Goal: Obtain resource: Download file/media

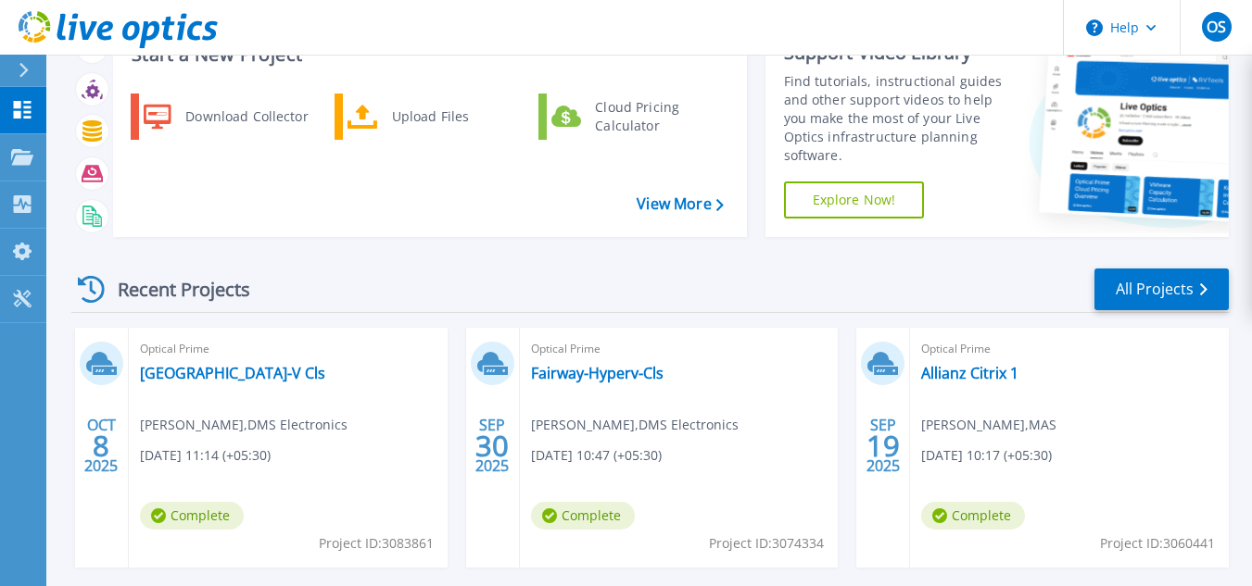
scroll to position [78, 0]
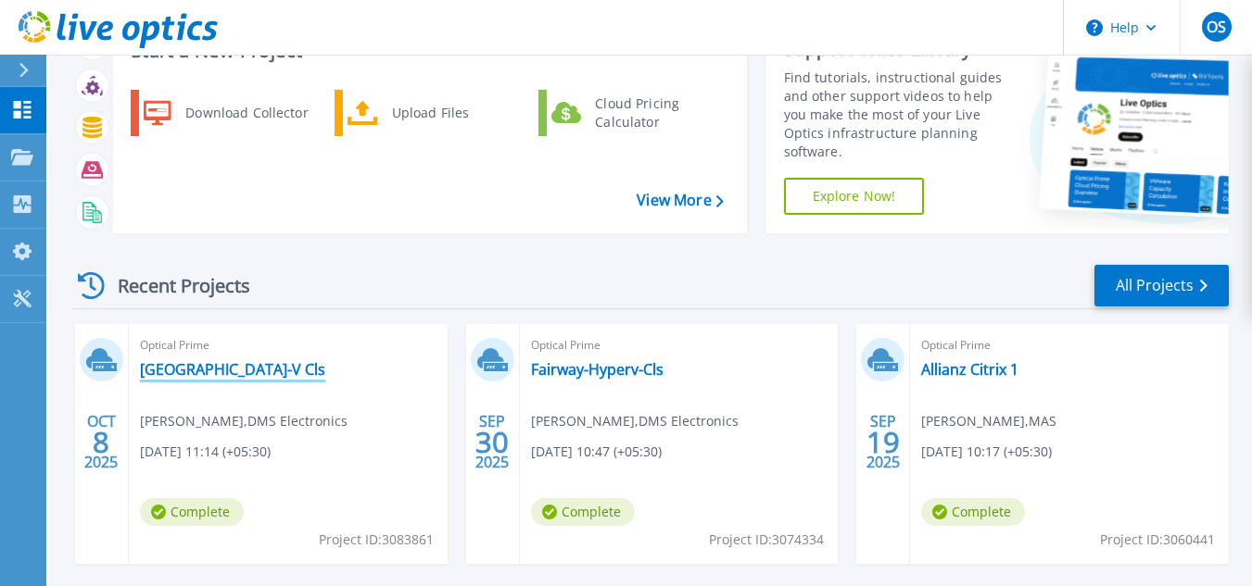
click at [253, 372] on link "[GEOGRAPHIC_DATA]-V Cls" at bounding box center [232, 369] width 185 height 19
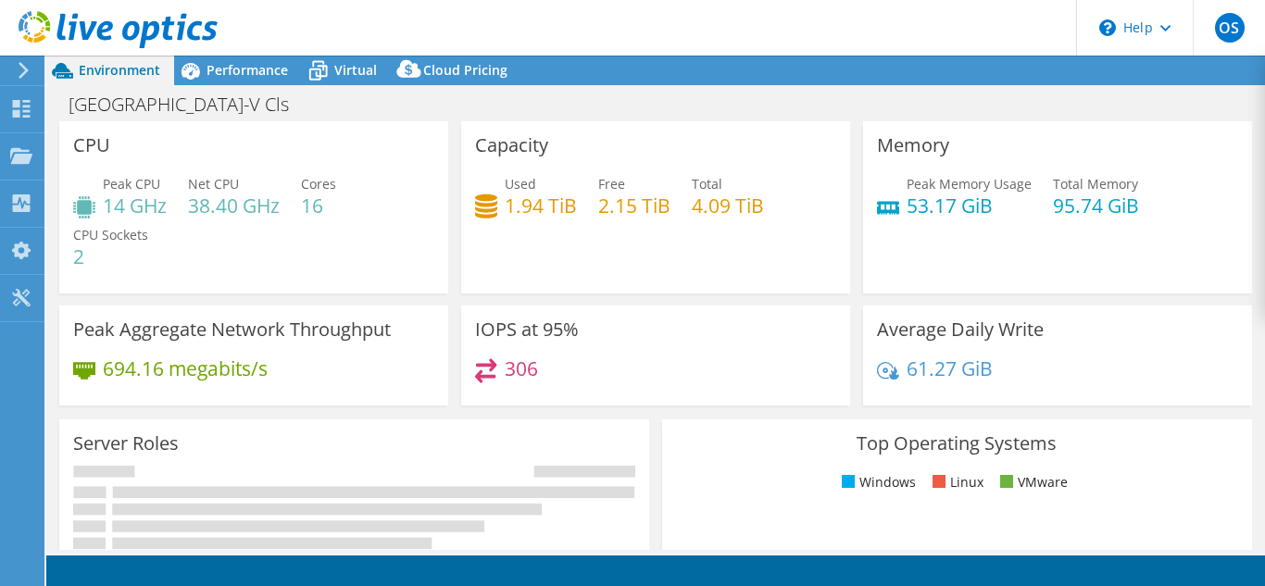
select select "USD"
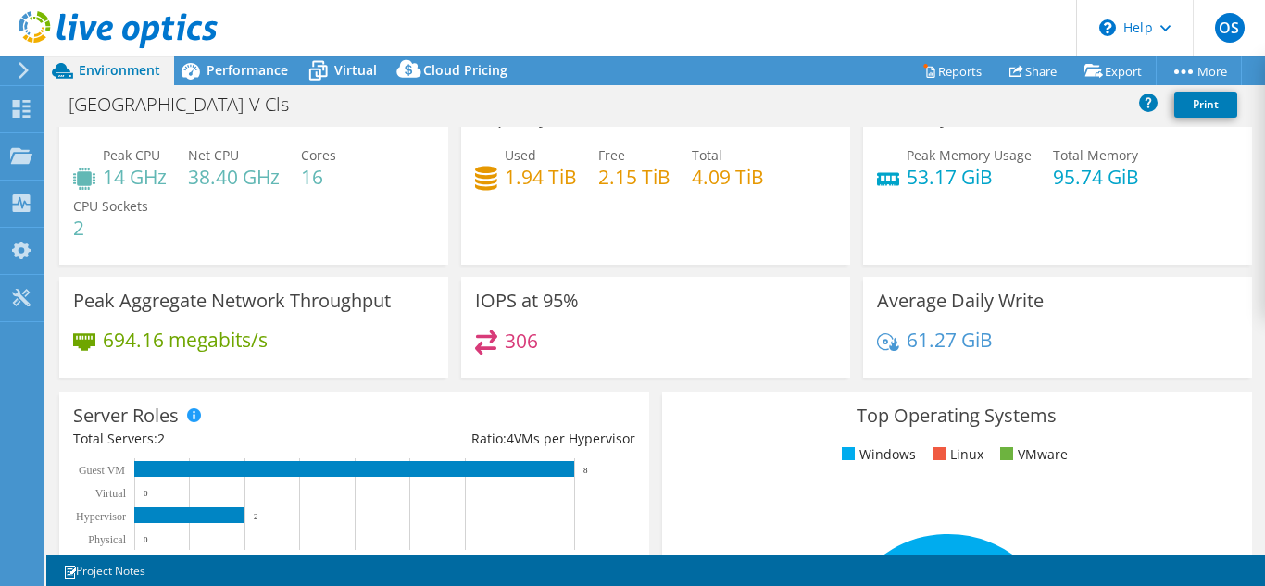
scroll to position [35, 0]
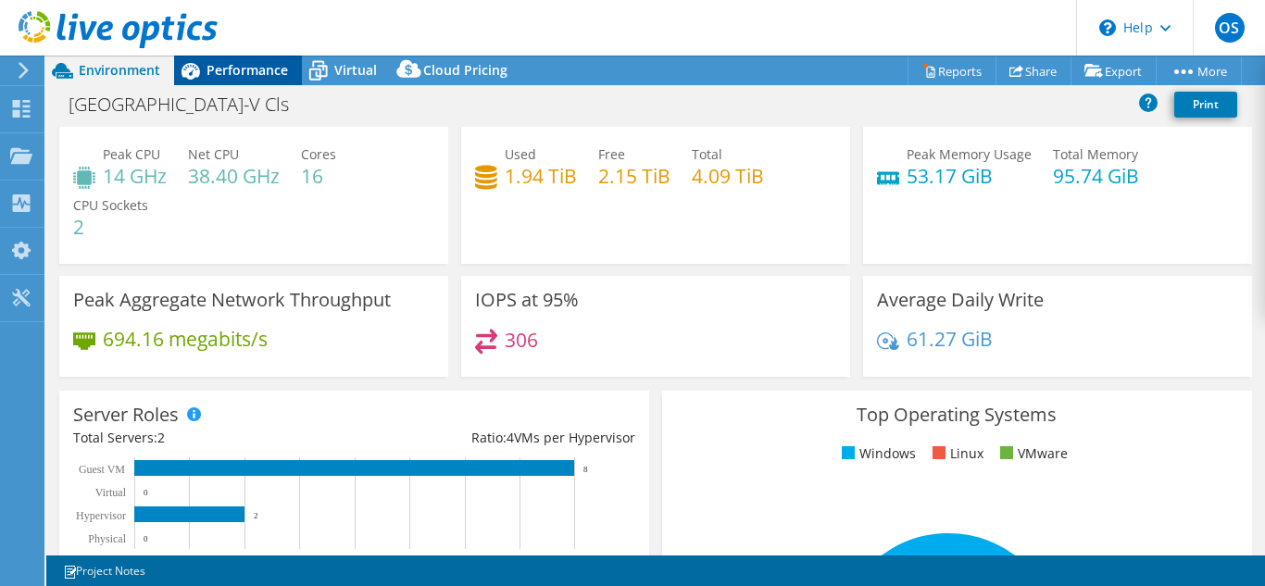
click at [247, 79] on div "Performance" at bounding box center [238, 71] width 128 height 30
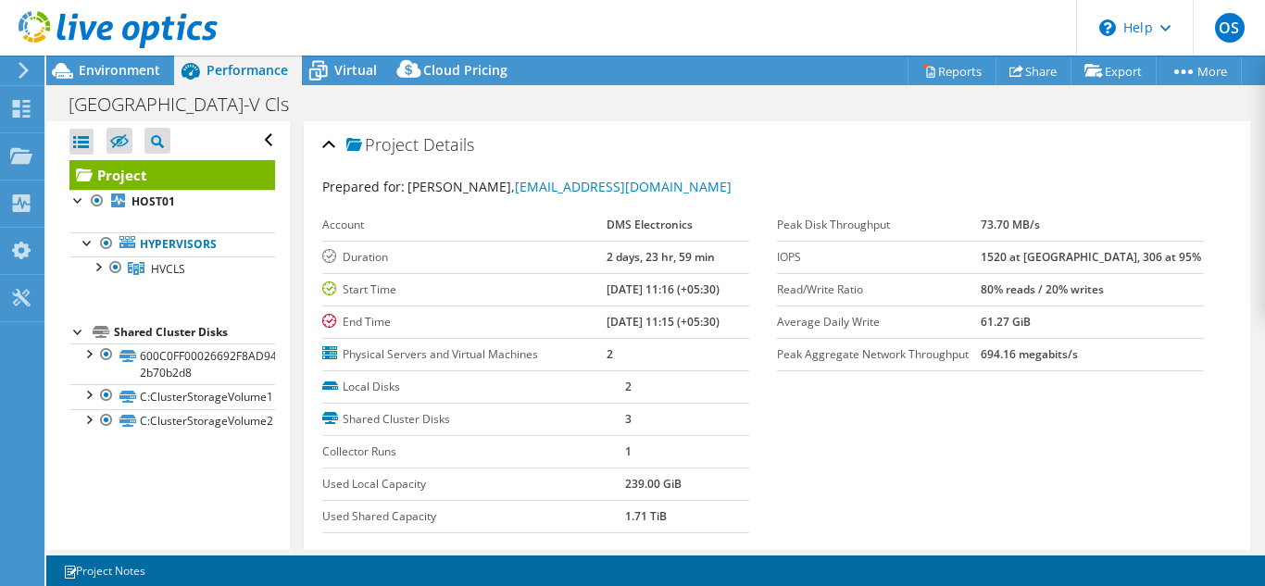
scroll to position [0, 0]
click at [102, 270] on div at bounding box center [97, 266] width 19 height 19
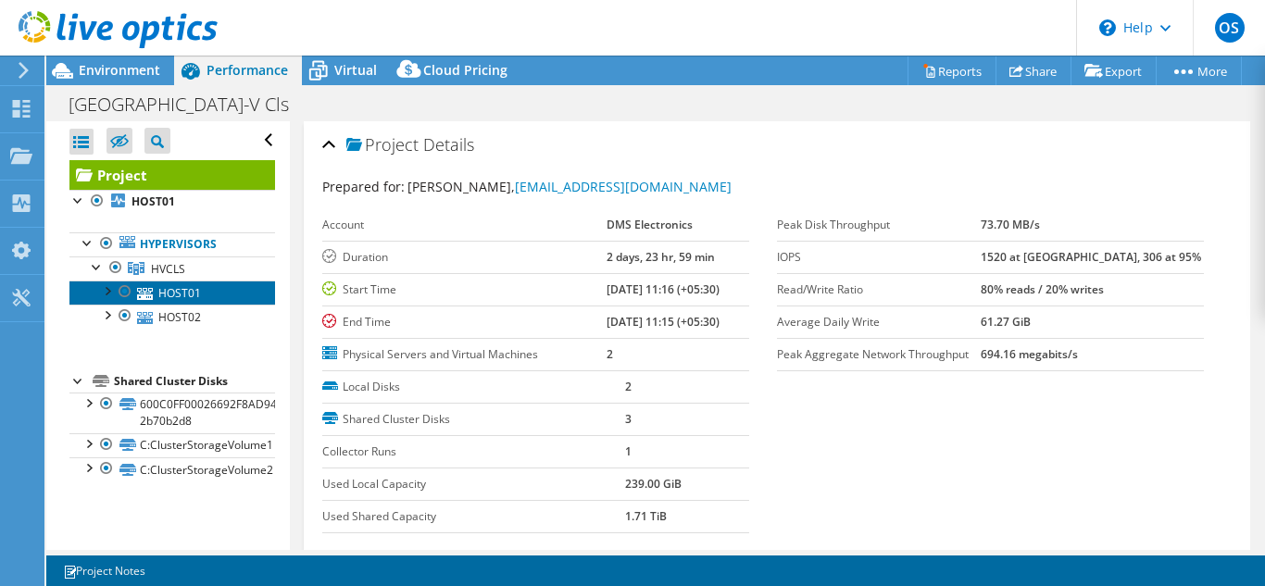
click at [138, 293] on icon at bounding box center [145, 294] width 16 height 12
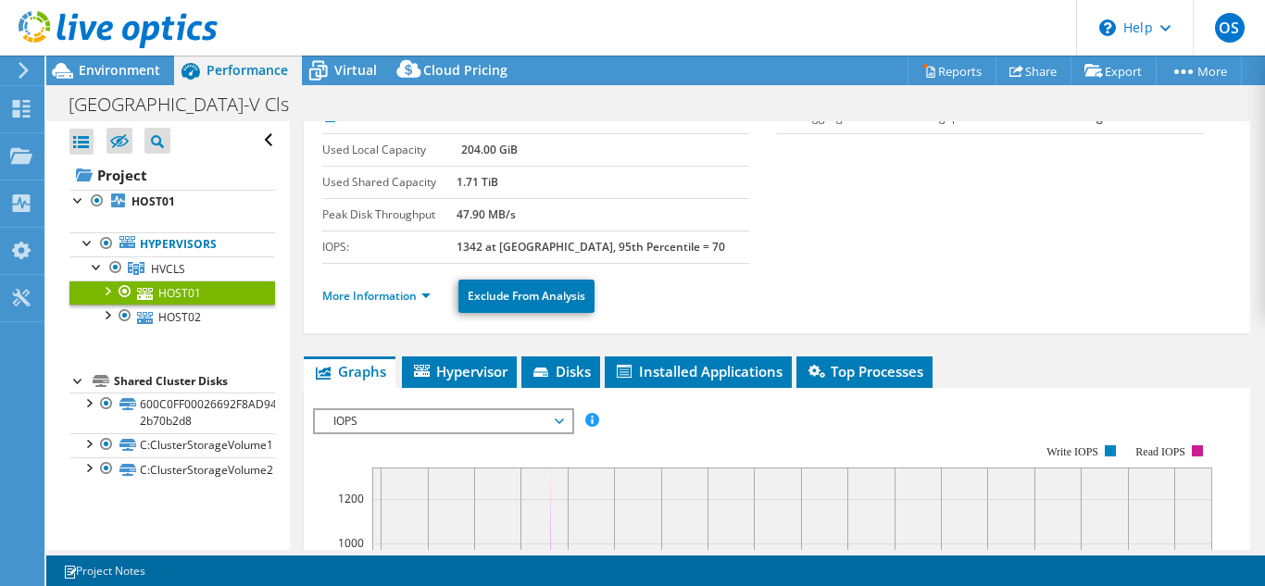
scroll to position [142, 0]
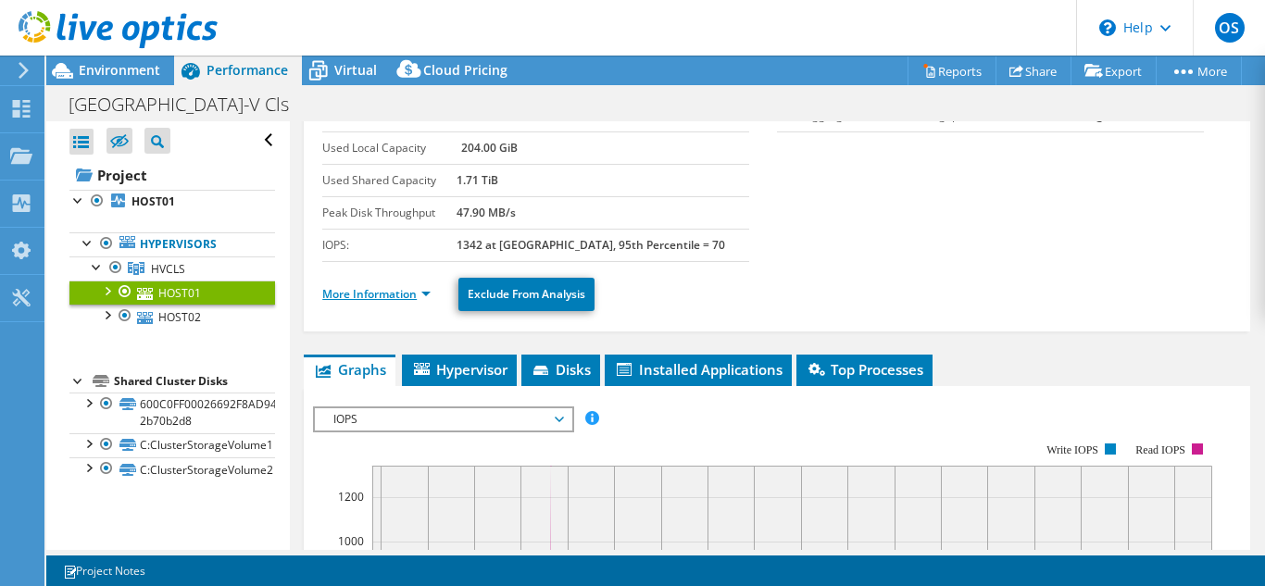
click at [430, 297] on link "More Information" at bounding box center [376, 294] width 108 height 16
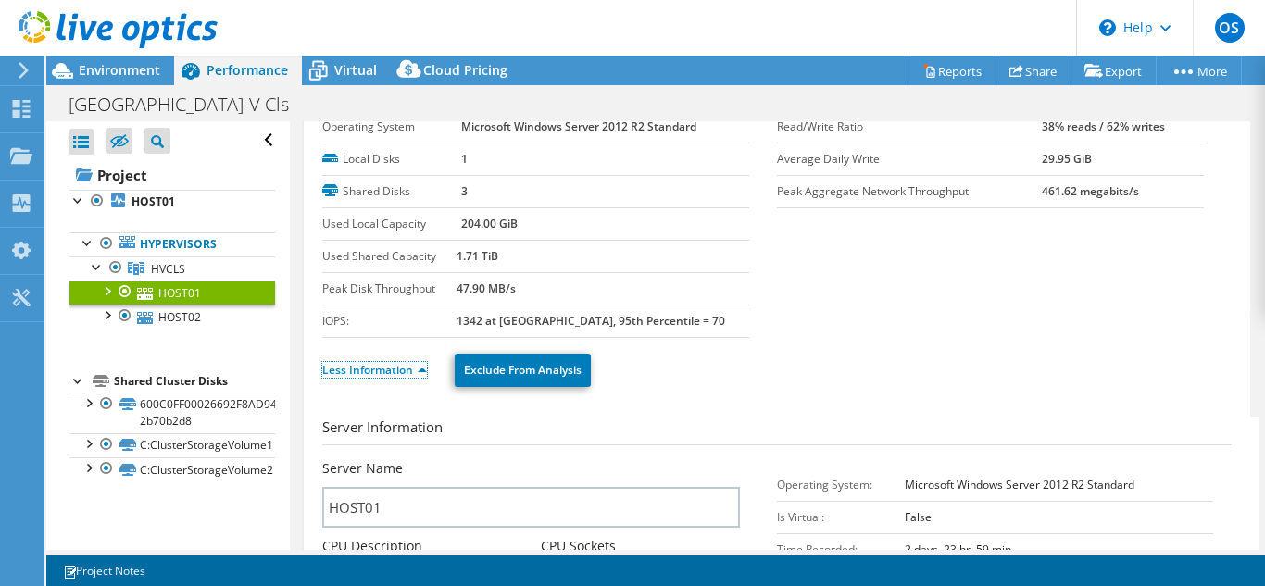
scroll to position [0, 0]
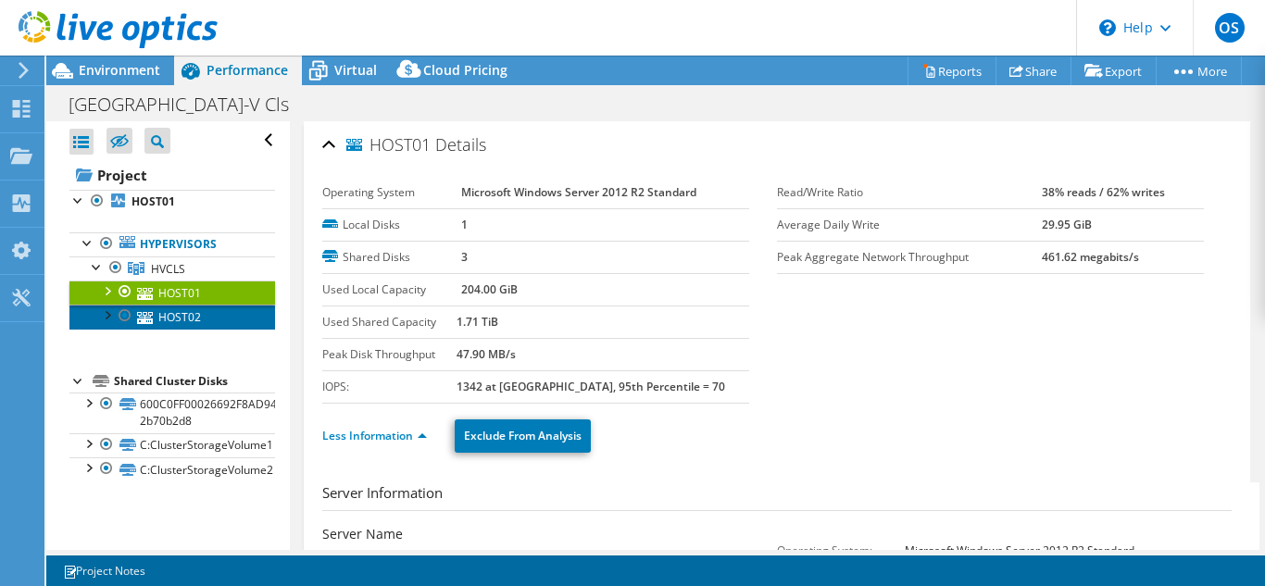
click at [158, 323] on link "HOST02" at bounding box center [172, 317] width 206 height 24
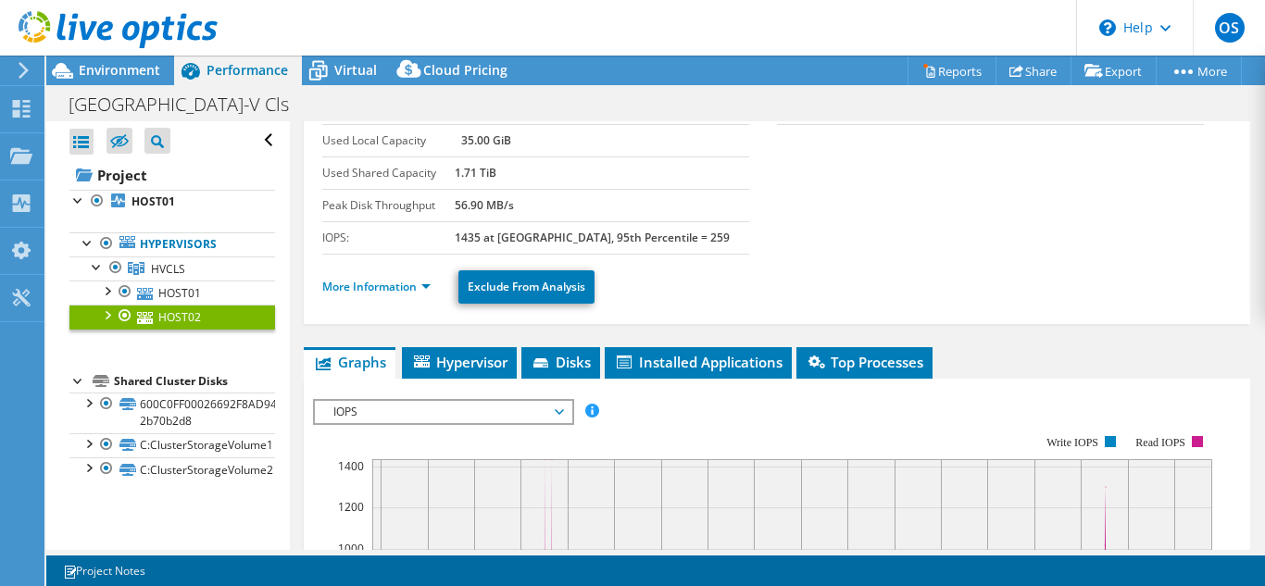
scroll to position [148, 0]
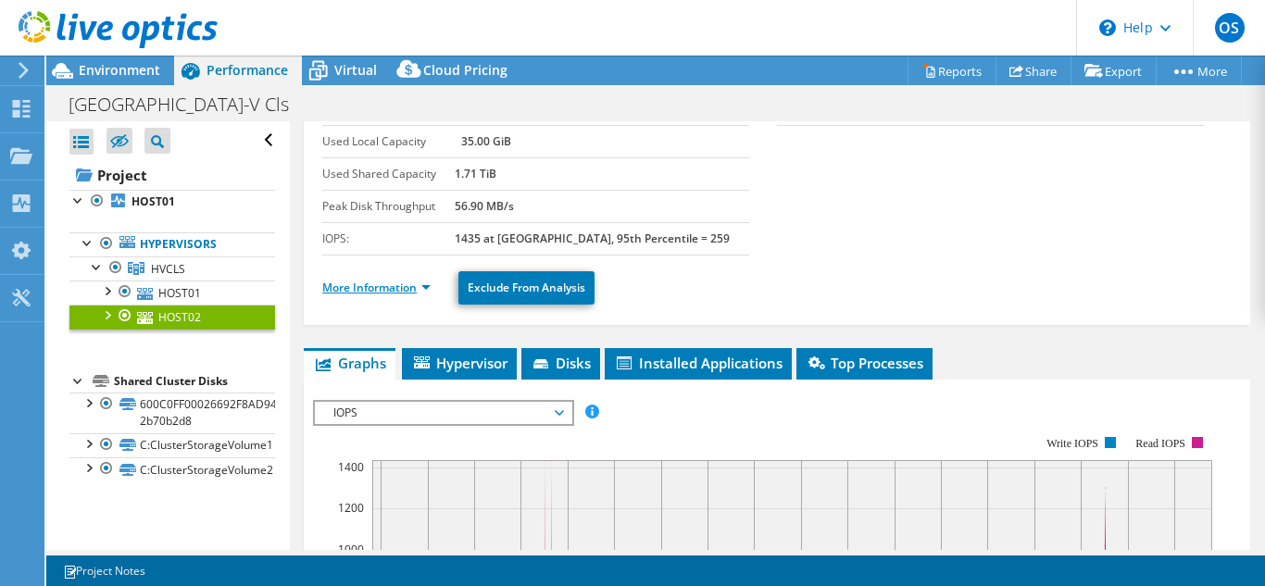
click at [391, 291] on link "More Information" at bounding box center [376, 288] width 108 height 16
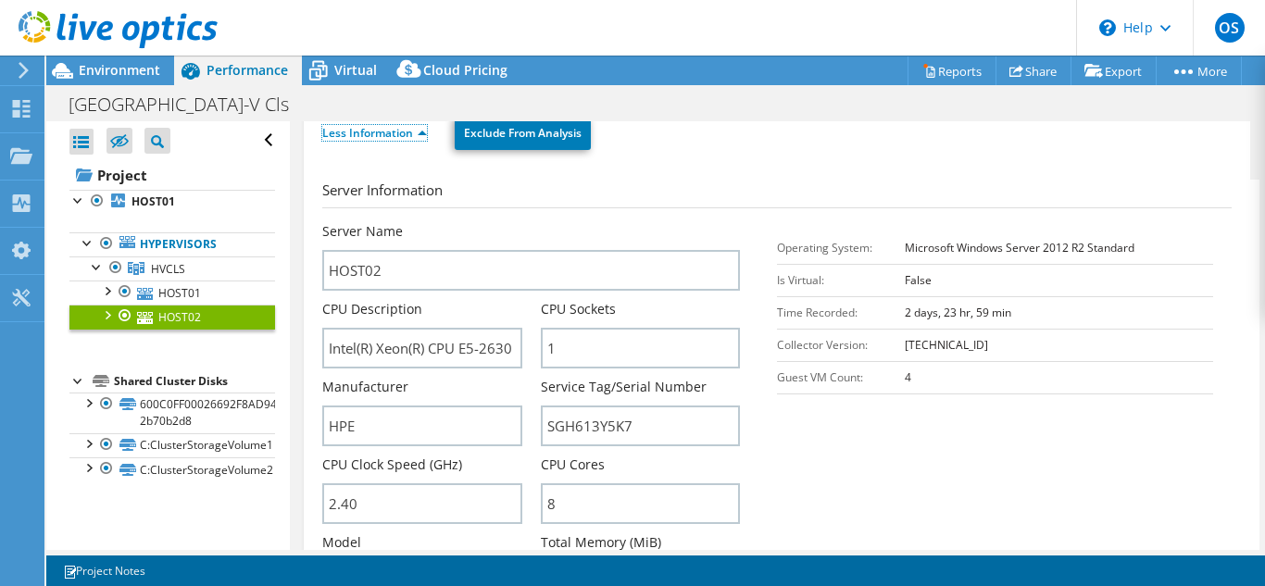
scroll to position [0, 0]
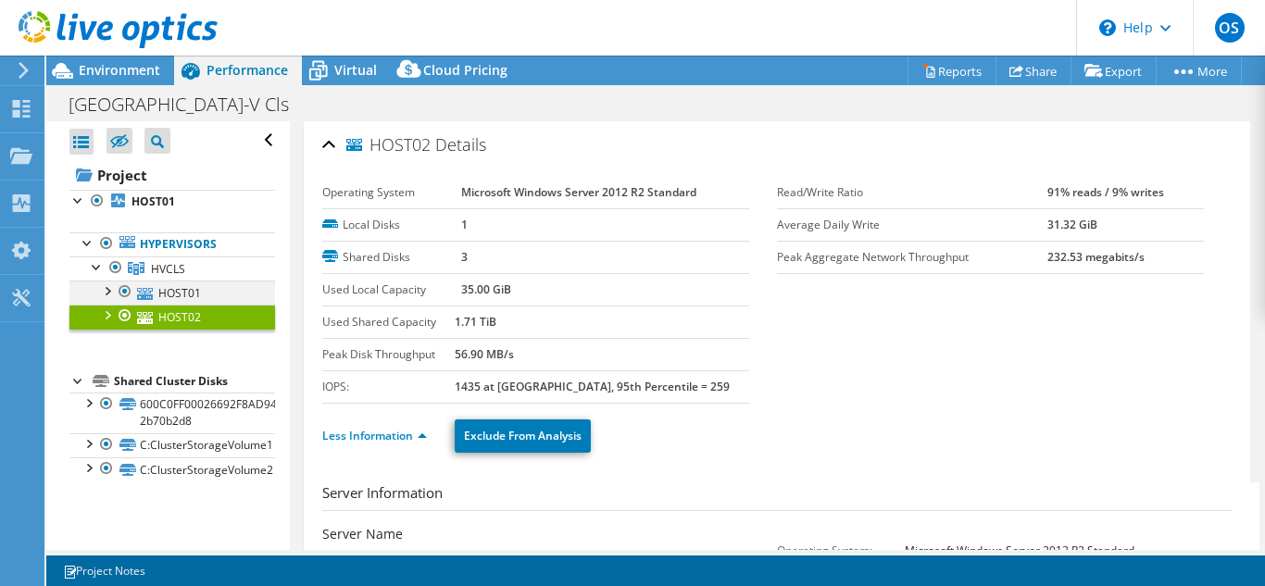
click at [110, 298] on div at bounding box center [106, 290] width 19 height 19
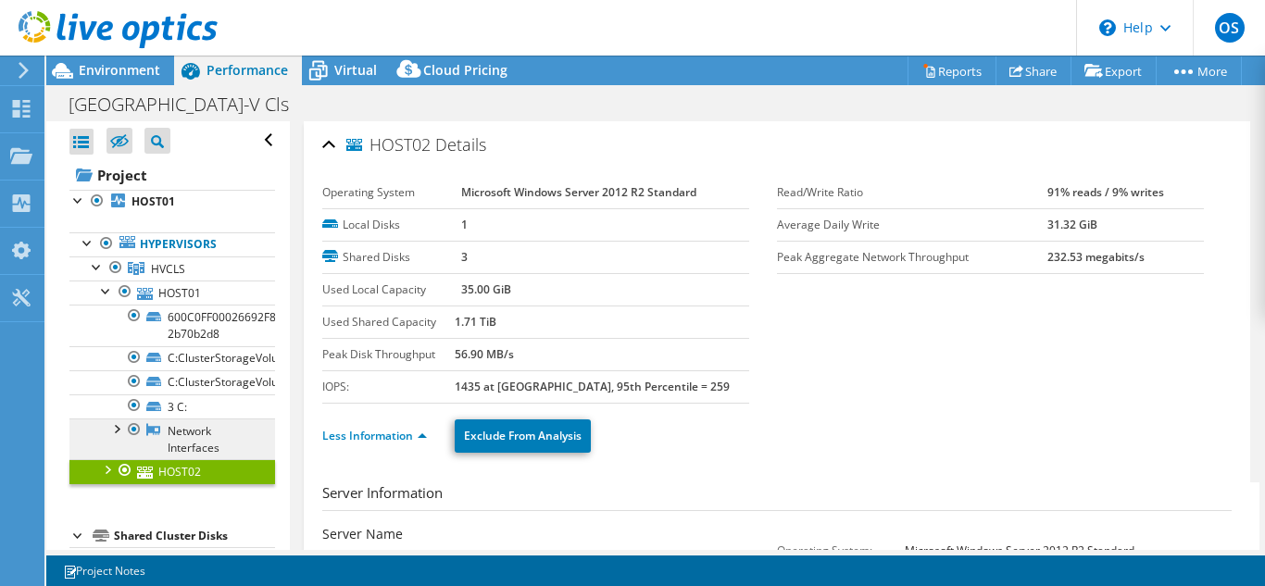
click at [182, 442] on link "Network Interfaces" at bounding box center [172, 439] width 206 height 41
click at [119, 423] on div at bounding box center [116, 428] width 19 height 19
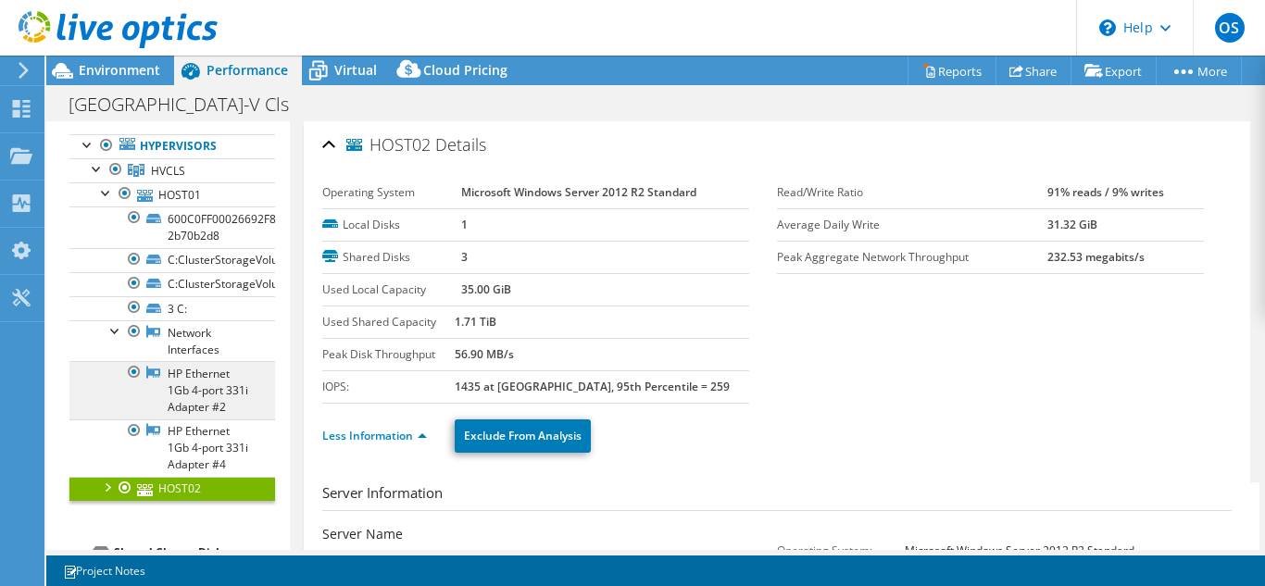
scroll to position [99, 0]
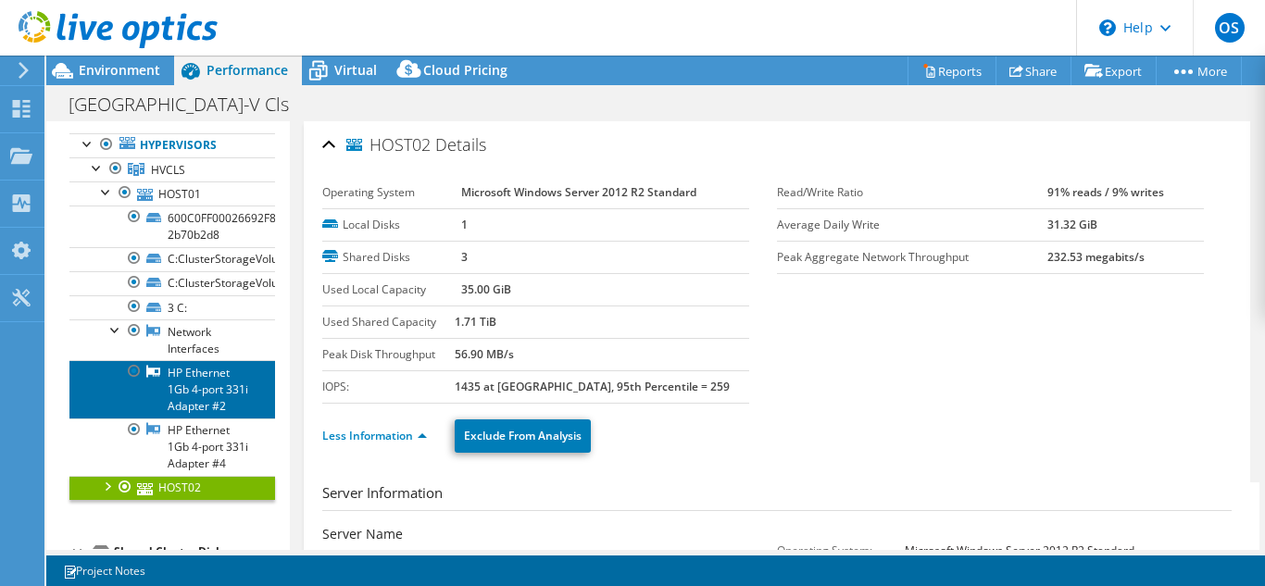
click at [187, 405] on link "HP Ethernet 1Gb 4-port 331i Adapter #2" at bounding box center [172, 388] width 206 height 57
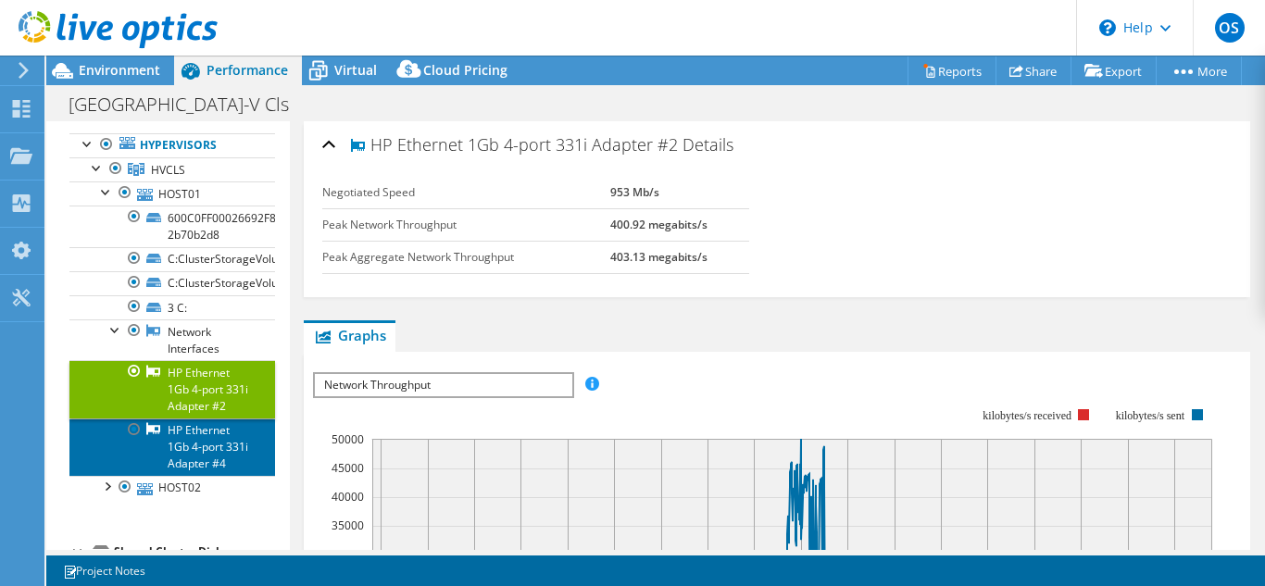
click at [190, 463] on link "HP Ethernet 1Gb 4-port 331i Adapter #4" at bounding box center [172, 447] width 206 height 57
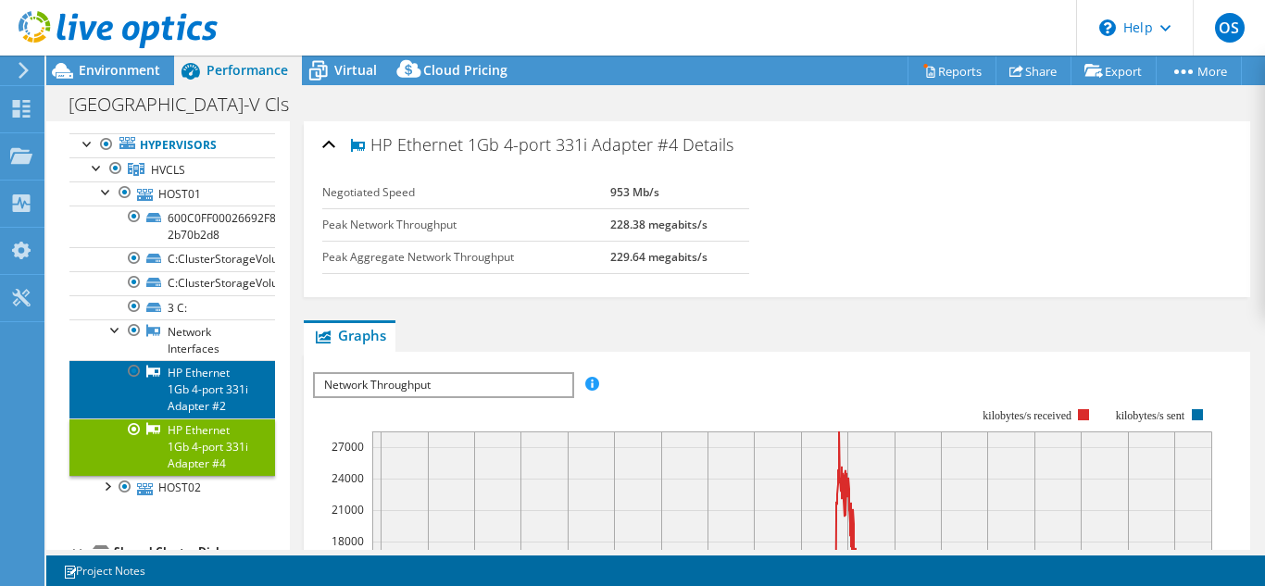
click at [191, 418] on link "HP Ethernet 1Gb 4-port 331i Adapter #2" at bounding box center [172, 388] width 206 height 57
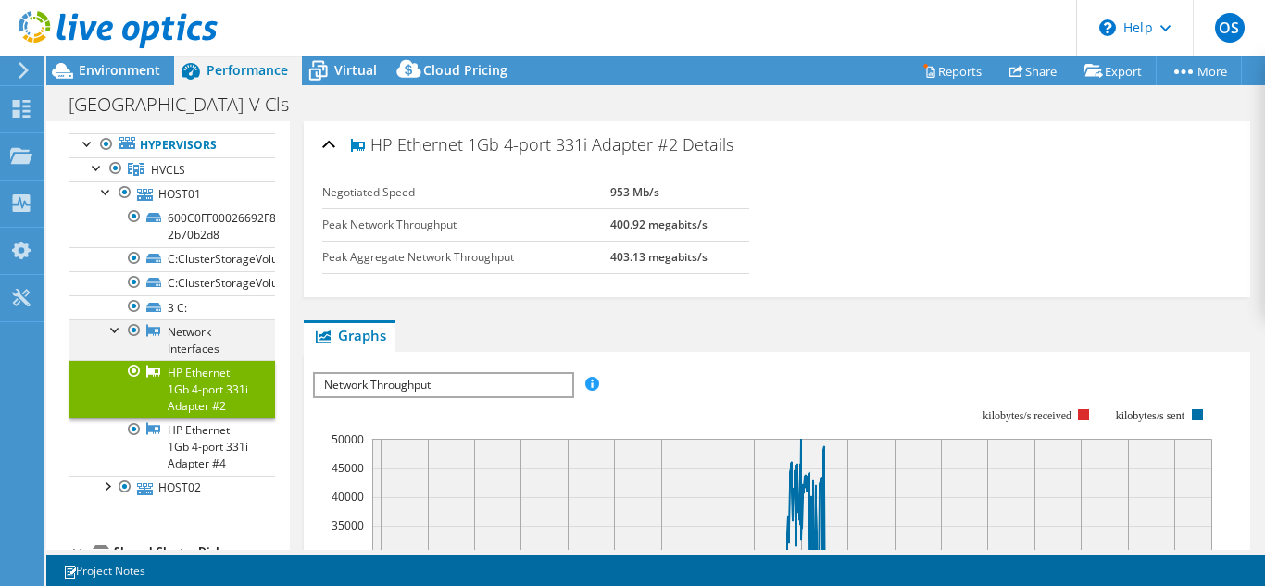
click at [114, 337] on div at bounding box center [116, 329] width 19 height 19
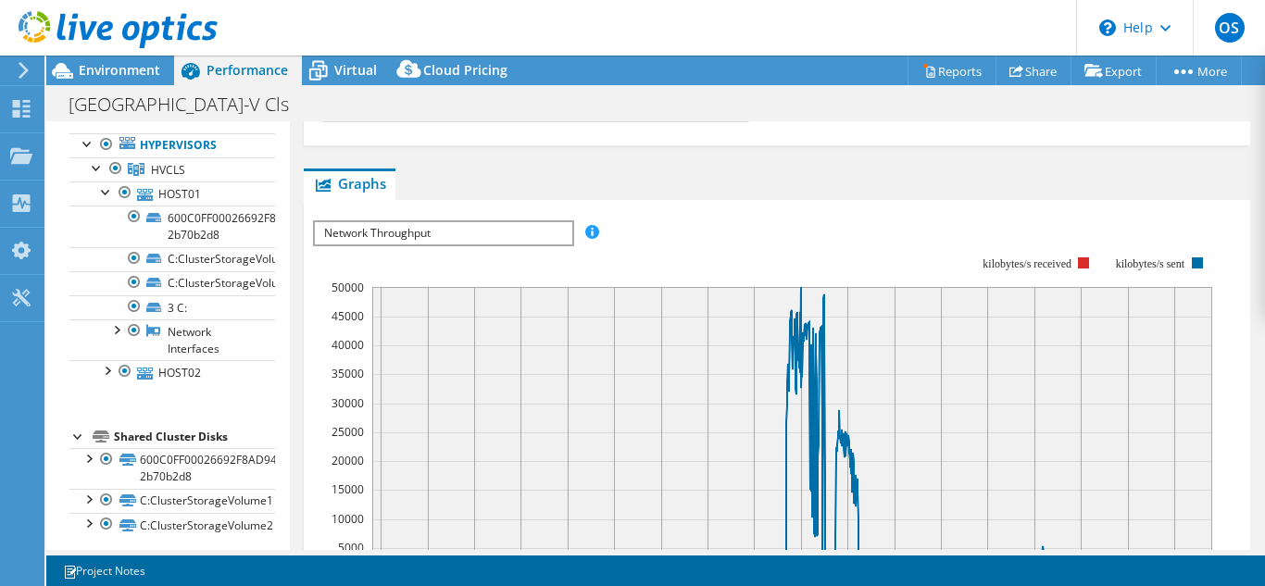
scroll to position [0, 0]
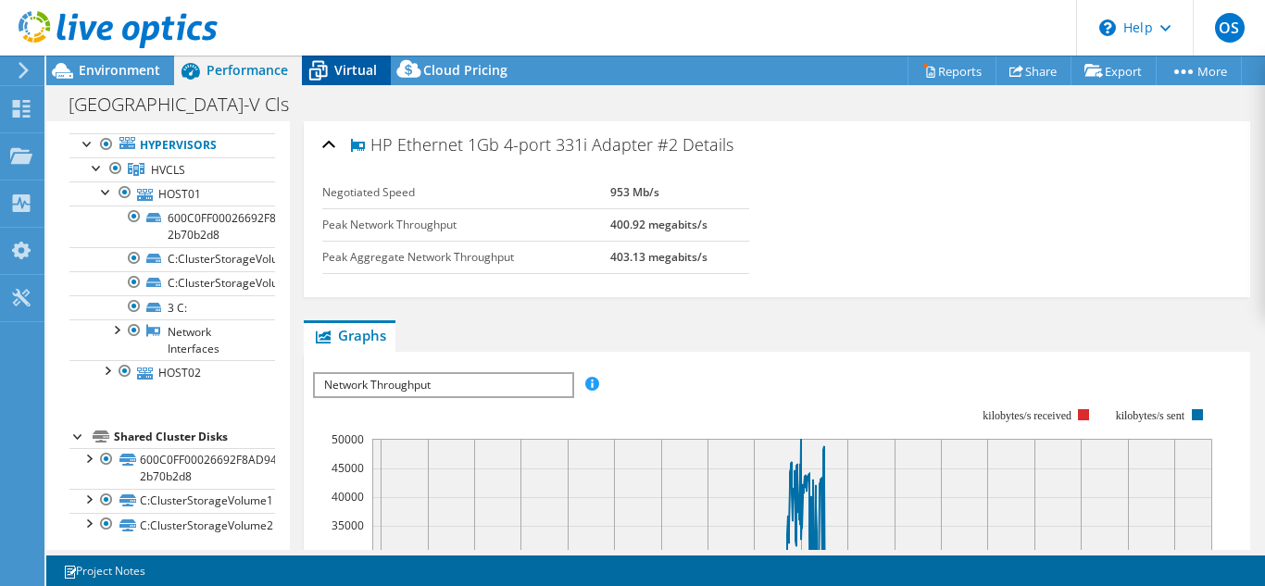
click at [347, 75] on span "Virtual" at bounding box center [355, 70] width 43 height 18
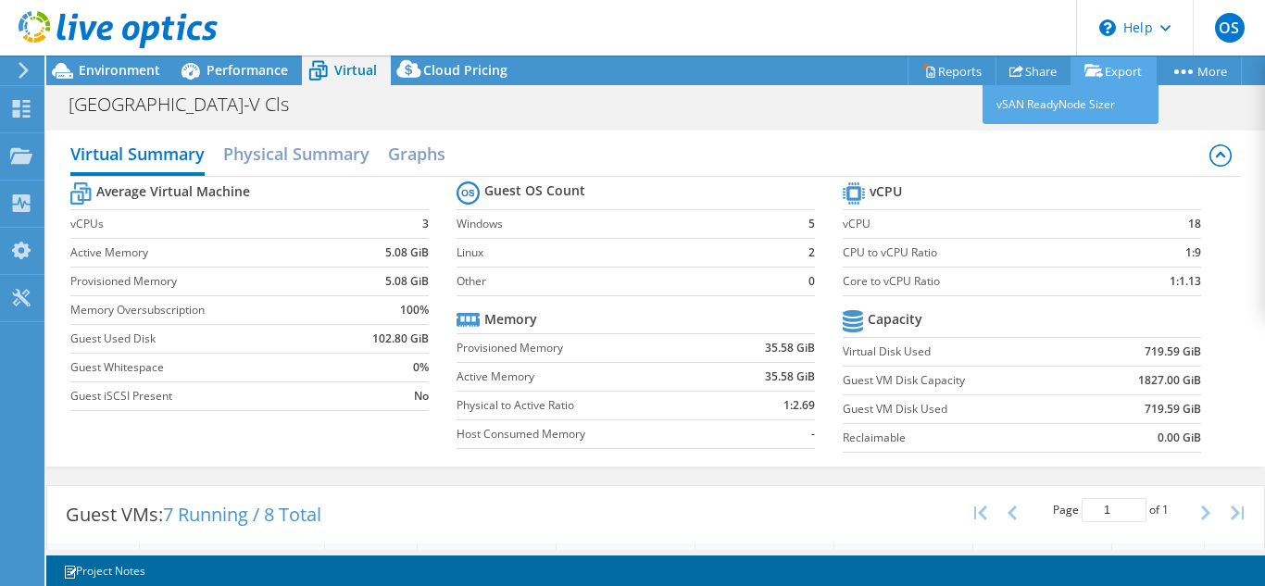
click at [1102, 73] on link "Export" at bounding box center [1114, 71] width 86 height 29
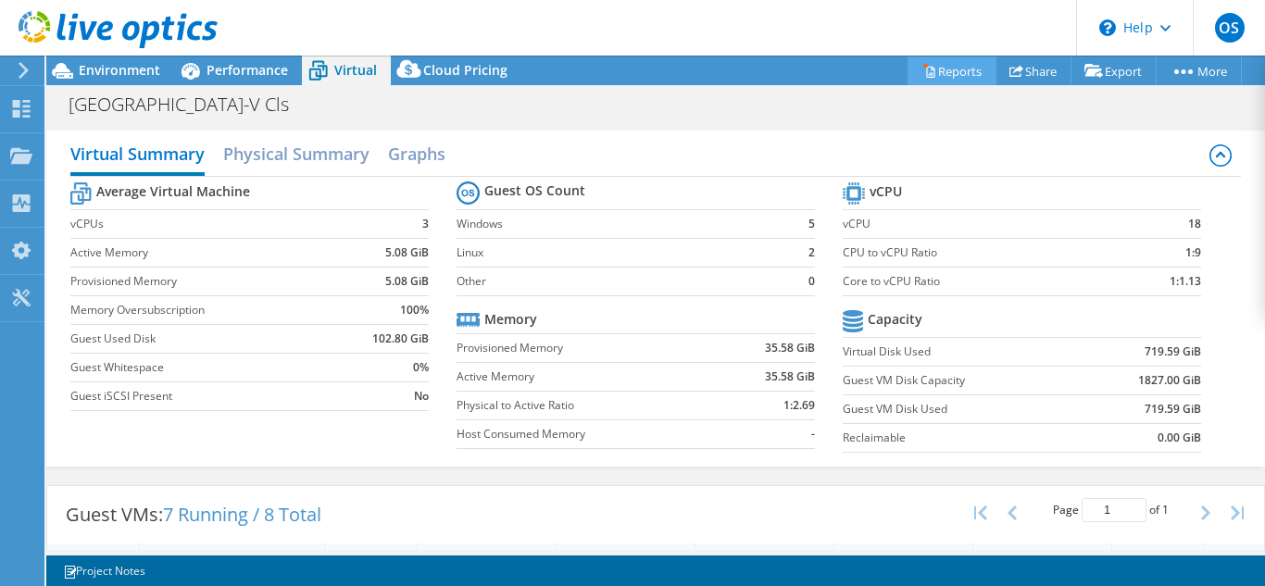
click at [943, 70] on link "Reports" at bounding box center [952, 71] width 89 height 29
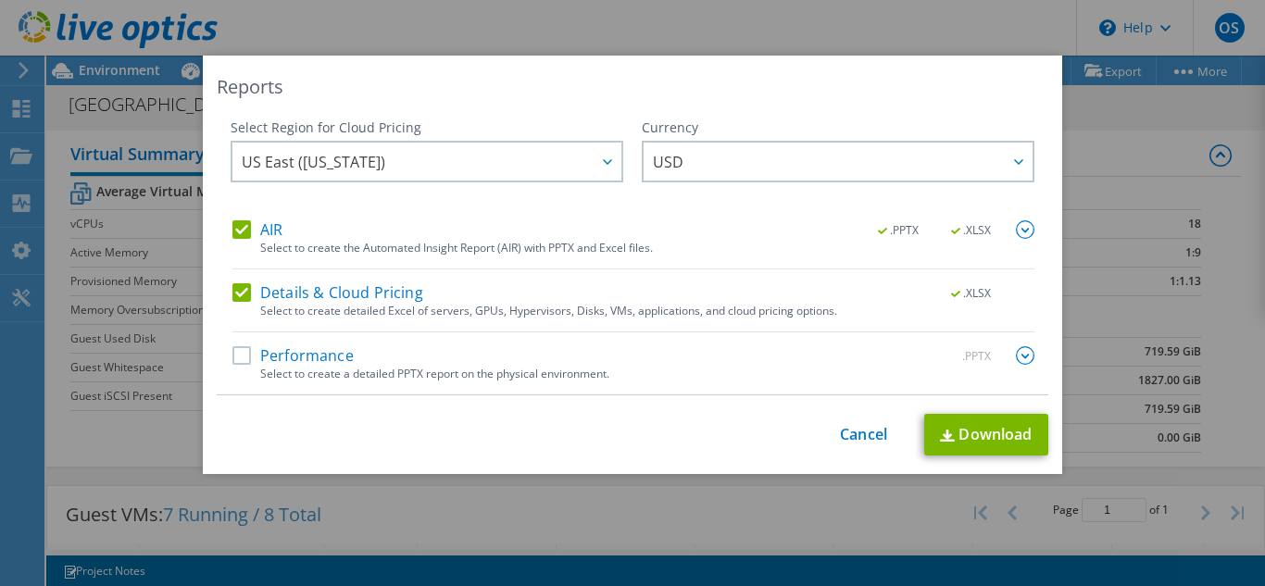
click at [236, 360] on label "Performance" at bounding box center [293, 355] width 121 height 19
click at [0, 0] on input "Performance" at bounding box center [0, 0] width 0 height 0
click at [1022, 365] on img at bounding box center [1025, 355] width 19 height 19
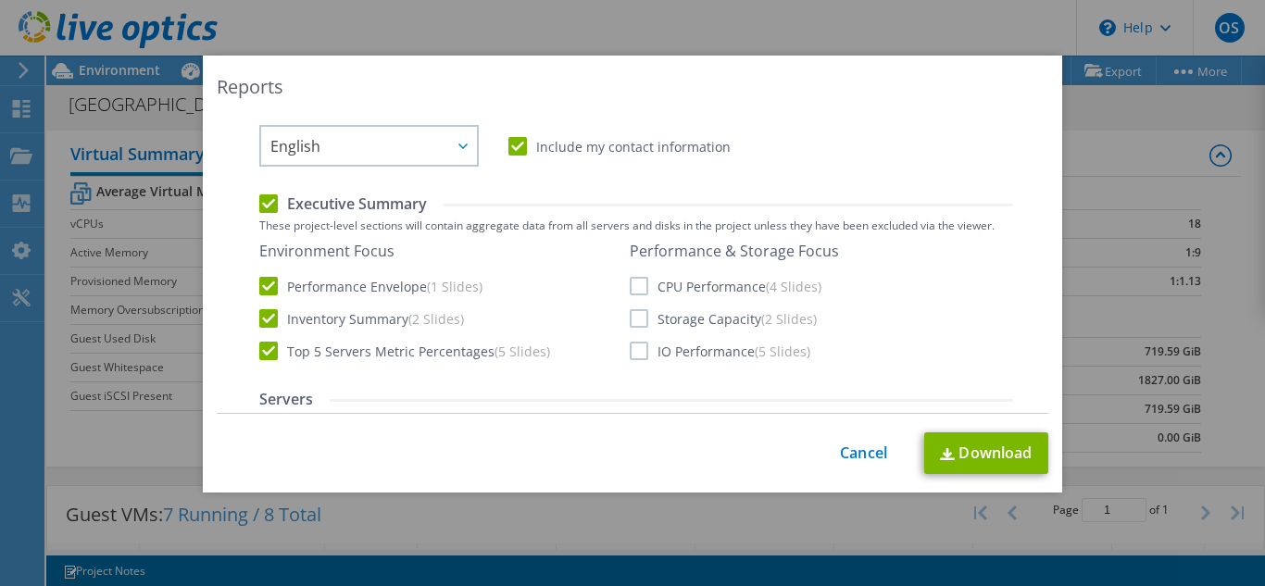
scroll to position [304, 0]
click at [630, 352] on label "IO Performance (5 Slides)" at bounding box center [720, 350] width 181 height 19
click at [0, 0] on input "IO Performance (5 Slides)" at bounding box center [0, 0] width 0 height 0
click at [630, 318] on label "Storage Capacity (2 Slides)" at bounding box center [723, 317] width 187 height 19
click at [0, 0] on input "Storage Capacity (2 Slides)" at bounding box center [0, 0] width 0 height 0
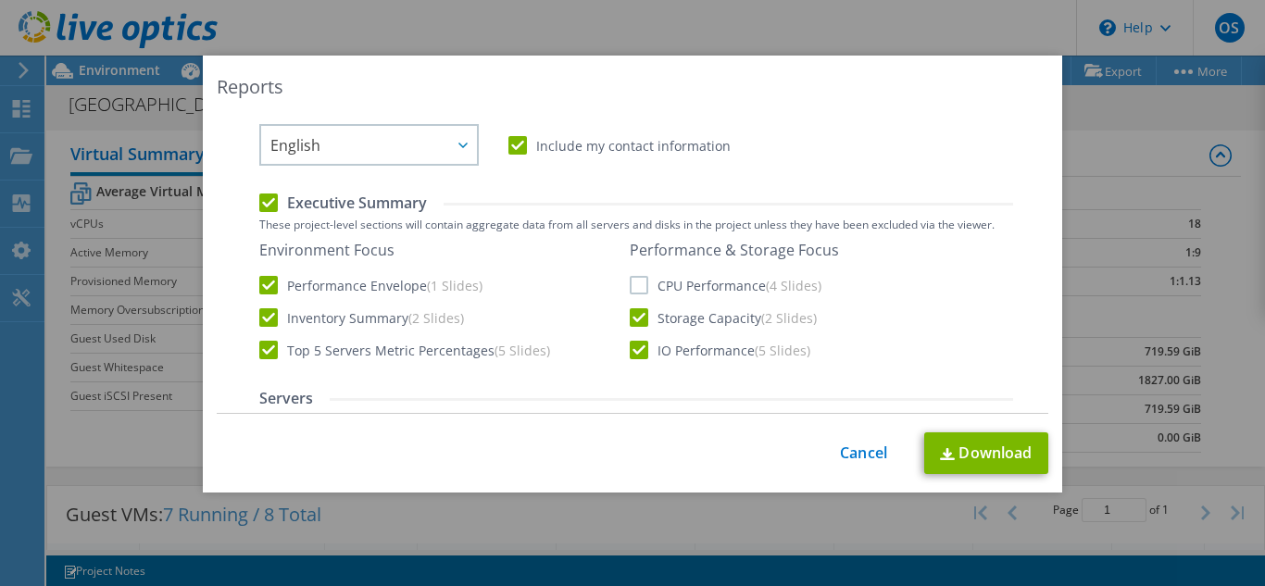
click at [636, 283] on label "CPU Performance (4 Slides)" at bounding box center [726, 285] width 192 height 19
click at [0, 0] on input "CPU Performance (4 Slides)" at bounding box center [0, 0] width 0 height 0
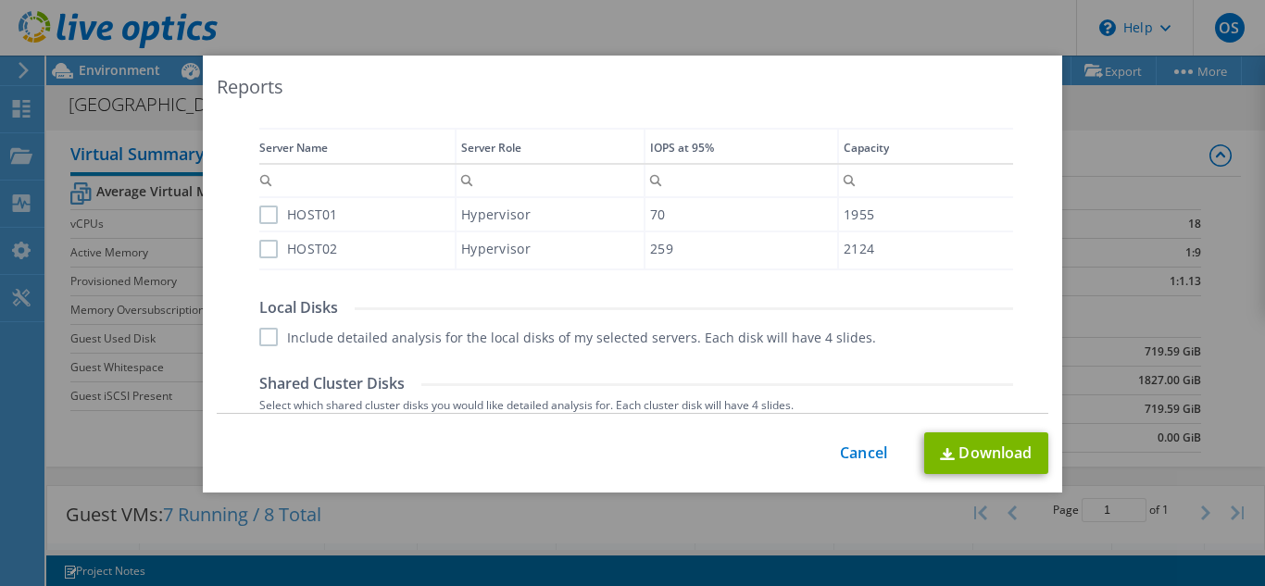
scroll to position [615, 0]
click at [266, 210] on label "HOST01" at bounding box center [298, 213] width 79 height 19
click at [0, 0] on input "HOST01" at bounding box center [0, 0] width 0 height 0
click at [260, 247] on label "HOST02" at bounding box center [298, 247] width 79 height 19
click at [0, 0] on input "HOST02" at bounding box center [0, 0] width 0 height 0
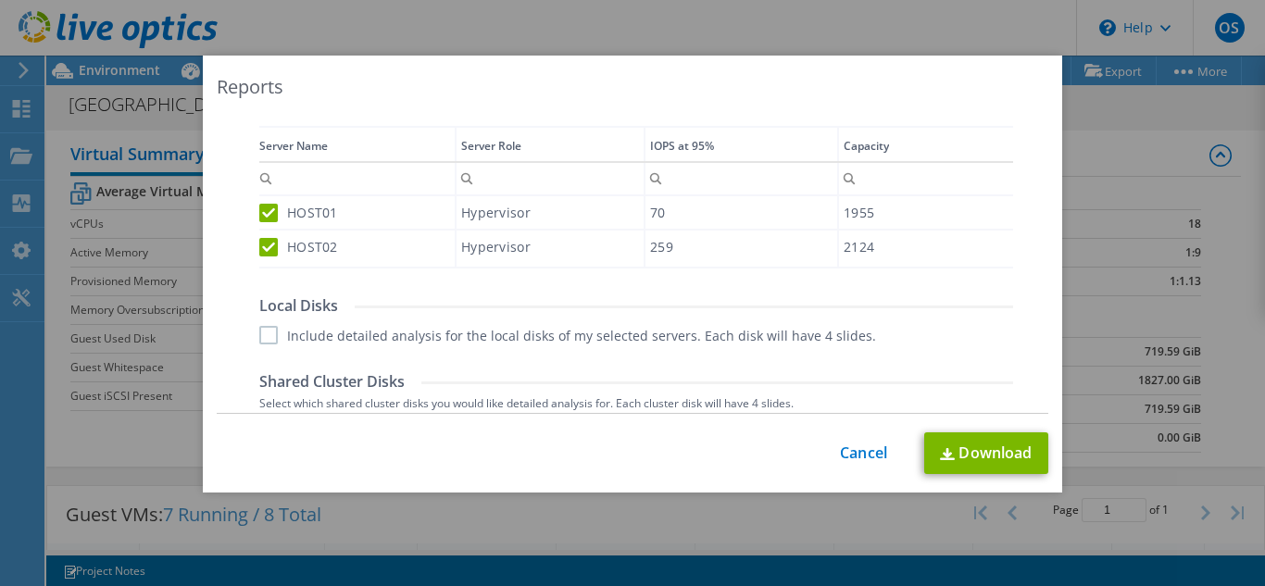
click at [264, 339] on label "Include detailed analysis for the local disks of my selected servers. Each disk…" at bounding box center [567, 335] width 617 height 19
click at [0, 0] on input "Include detailed analysis for the local disks of my selected servers. Each disk…" at bounding box center [0, 0] width 0 height 0
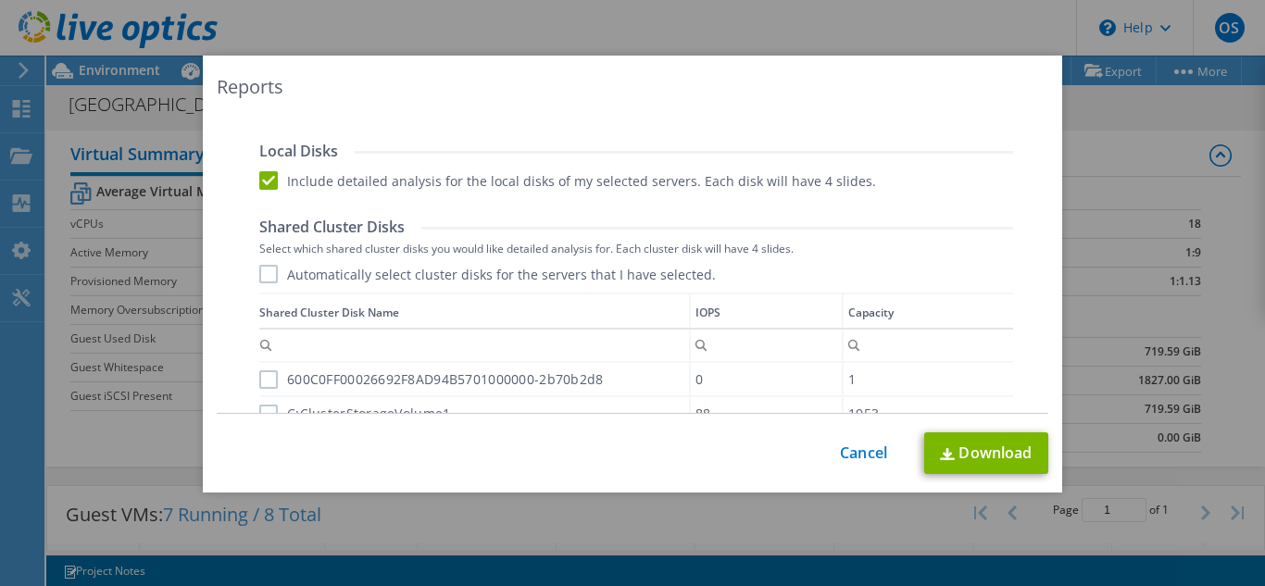
scroll to position [773, 0]
click at [264, 285] on div "Automatically select cluster disks for the servers that I have selected. Shared…" at bounding box center [636, 363] width 754 height 203
click at [264, 279] on label "Automatically select cluster disks for the servers that I have selected." at bounding box center [487, 271] width 457 height 19
click at [0, 0] on input "Automatically select cluster disks for the servers that I have selected." at bounding box center [0, 0] width 0 height 0
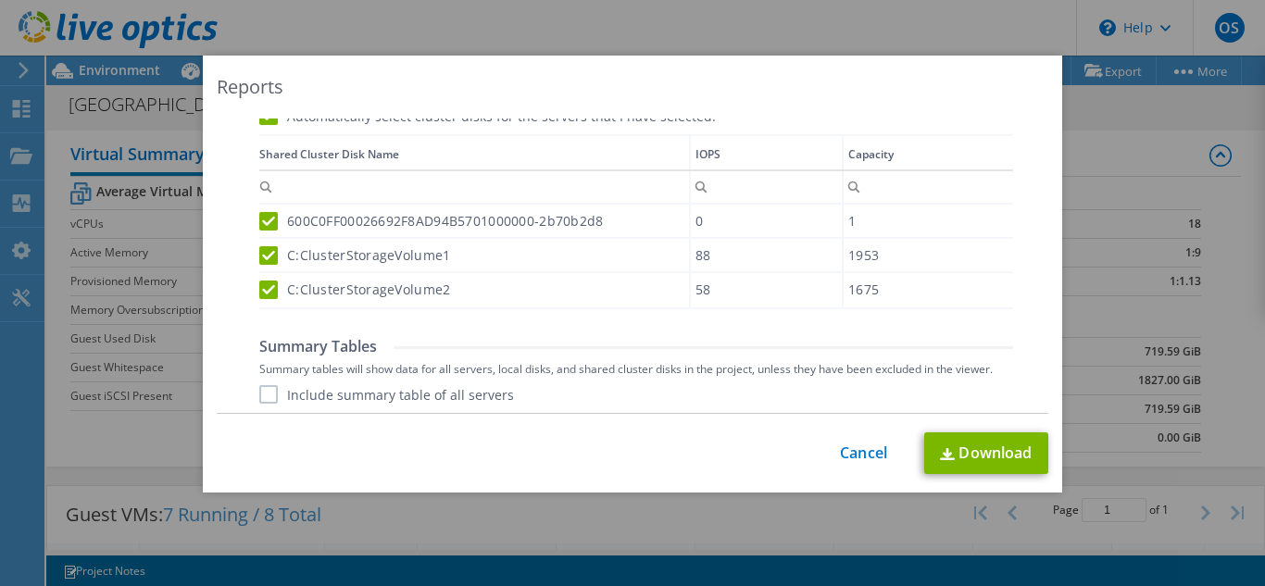
scroll to position [998, 0]
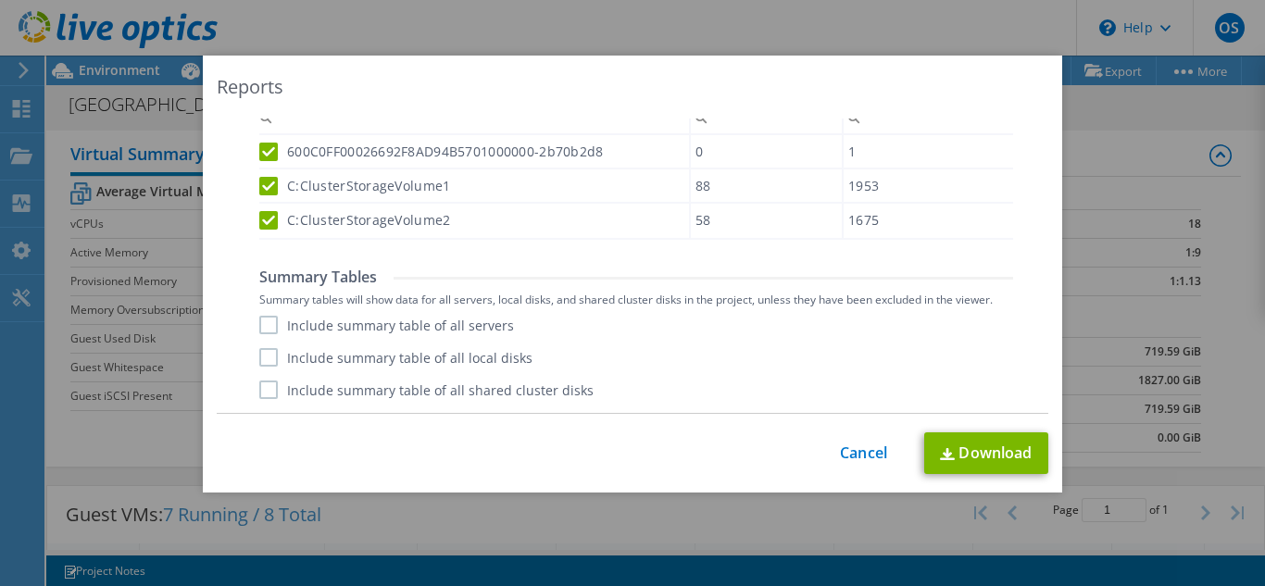
click at [267, 330] on label "Include summary table of all servers" at bounding box center [386, 325] width 255 height 19
click at [0, 0] on input "Include summary table of all servers" at bounding box center [0, 0] width 0 height 0
click at [263, 364] on label "Include summary table of all local disks" at bounding box center [395, 357] width 273 height 19
click at [0, 0] on input "Include summary table of all local disks" at bounding box center [0, 0] width 0 height 0
click at [261, 397] on label "Include summary table of all shared cluster disks" at bounding box center [426, 390] width 334 height 19
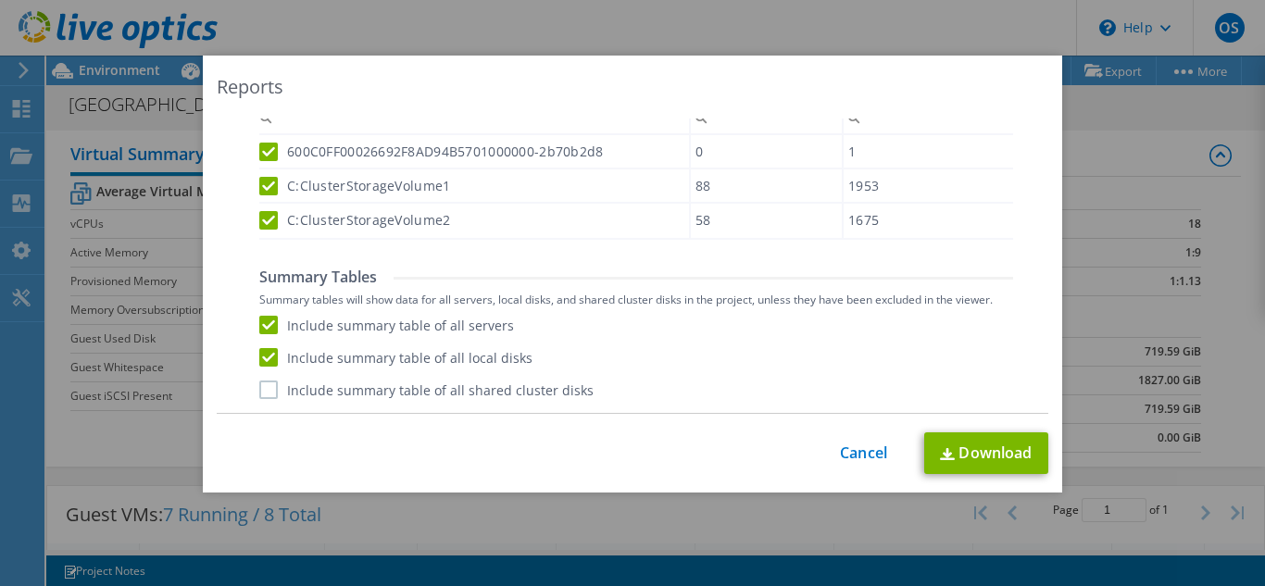
click at [0, 0] on input "Include summary table of all shared cluster disks" at bounding box center [0, 0] width 0 height 0
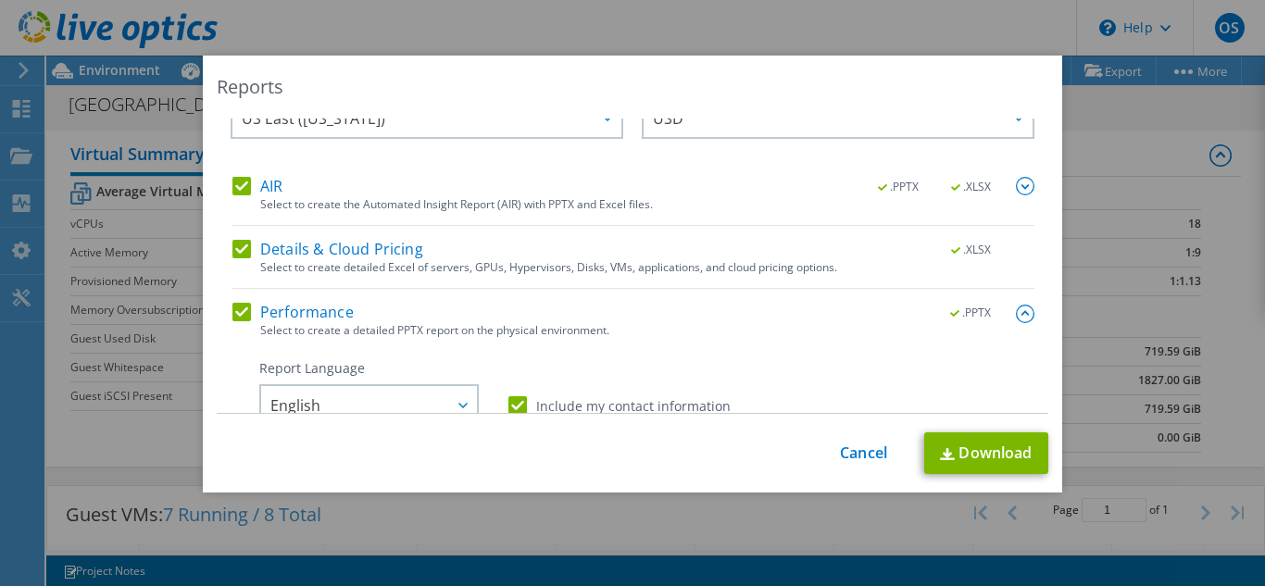
scroll to position [0, 0]
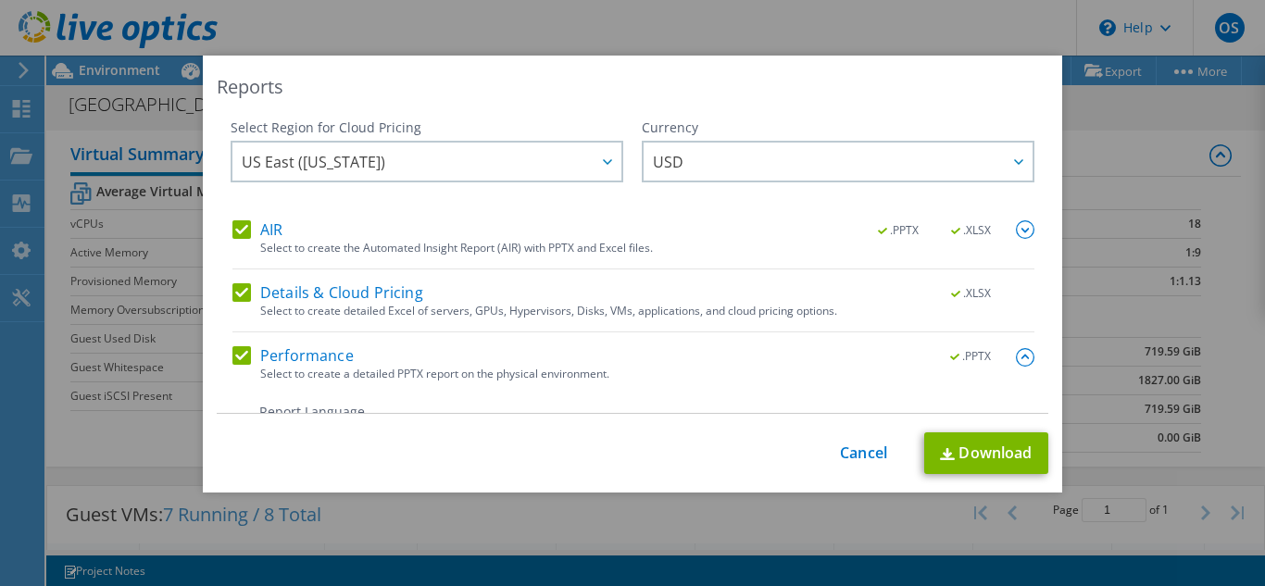
click at [233, 291] on label "Details & Cloud Pricing" at bounding box center [328, 292] width 191 height 19
click at [0, 0] on input "Details & Cloud Pricing" at bounding box center [0, 0] width 0 height 0
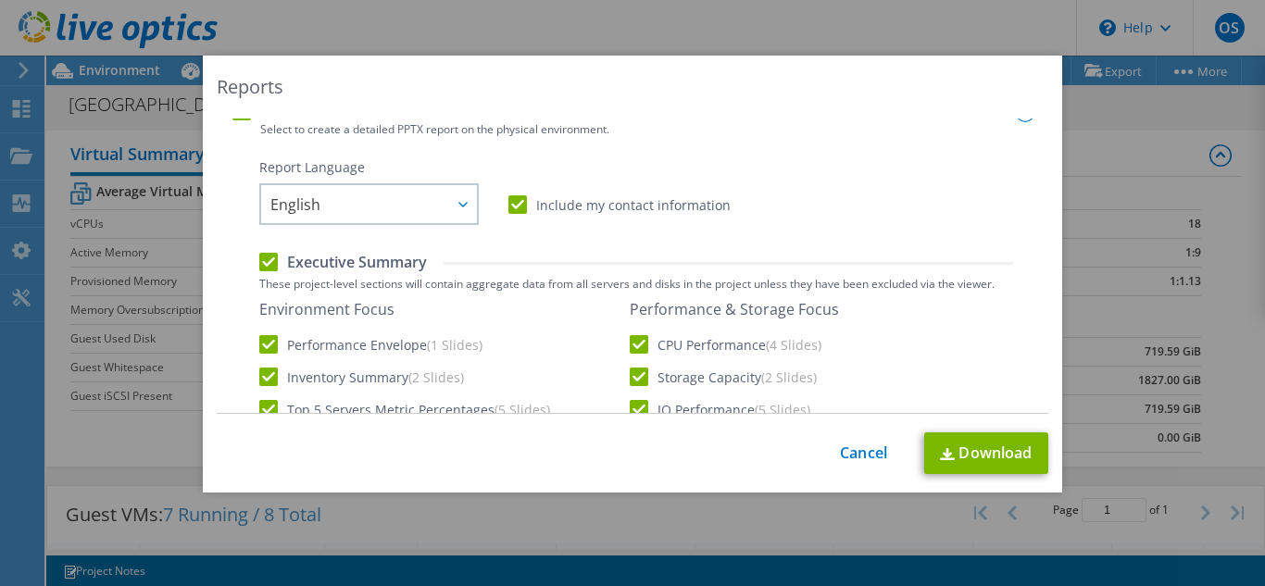
scroll to position [245, 0]
click at [509, 208] on label "Include my contact information" at bounding box center [620, 204] width 222 height 19
click at [0, 0] on input "Include my contact information" at bounding box center [0, 0] width 0 height 0
click at [509, 208] on label "Include my contact information" at bounding box center [620, 204] width 222 height 19
click at [0, 0] on input "Include my contact information" at bounding box center [0, 0] width 0 height 0
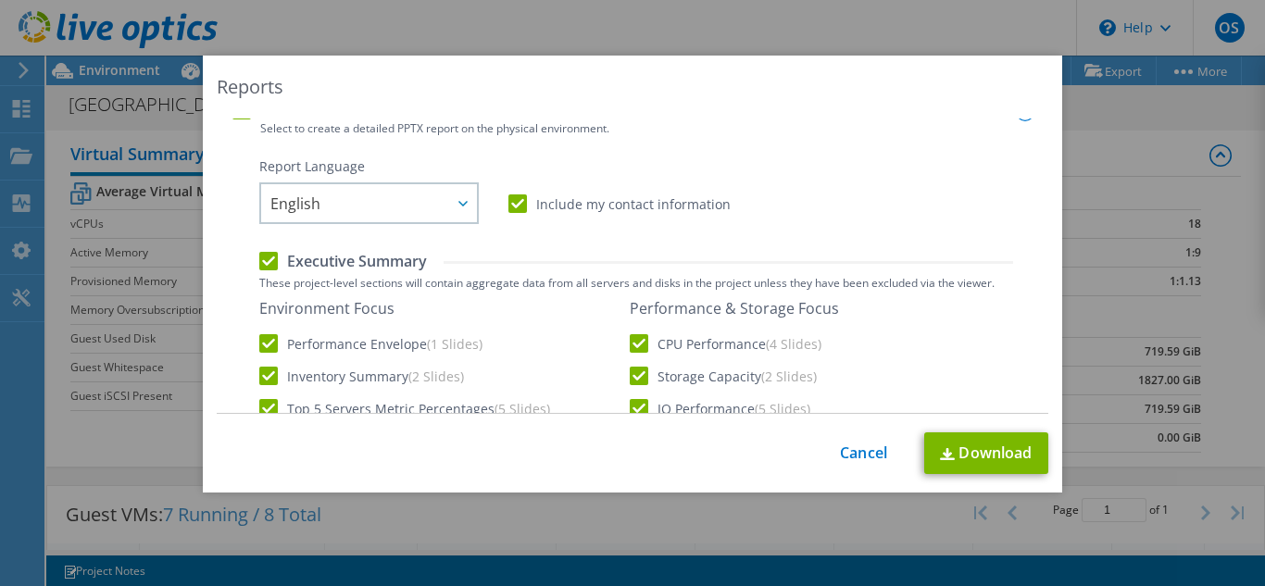
click at [509, 208] on label "Include my contact information" at bounding box center [620, 204] width 222 height 19
click at [0, 0] on input "Include my contact information" at bounding box center [0, 0] width 0 height 0
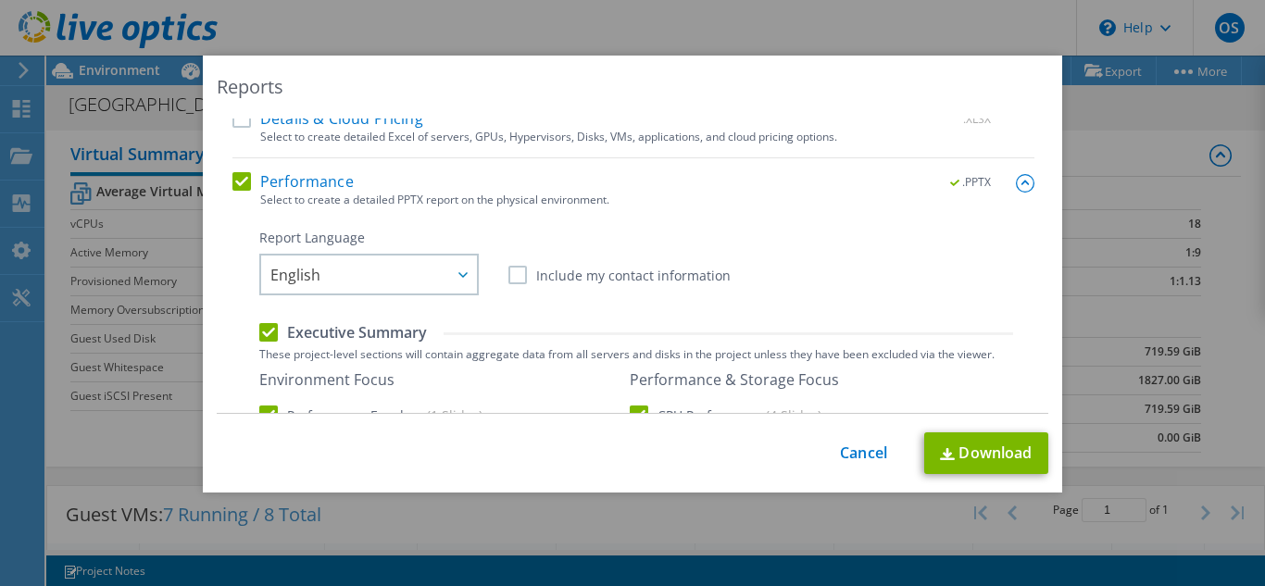
scroll to position [0, 0]
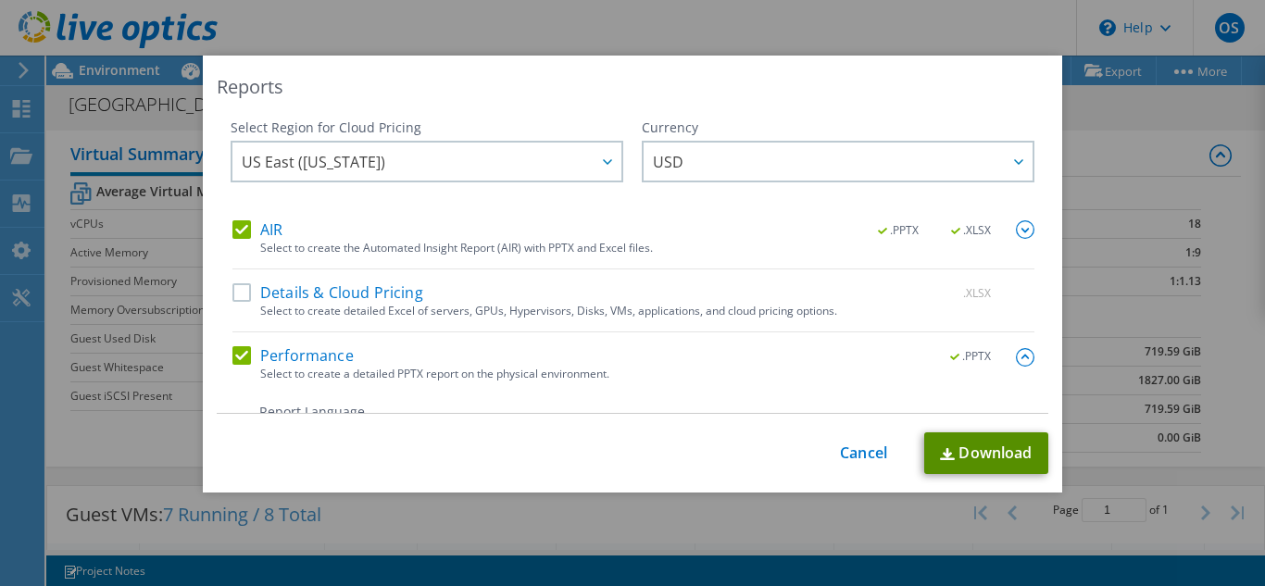
click at [991, 471] on link "Download" at bounding box center [987, 454] width 124 height 42
click at [843, 450] on link "Cancel" at bounding box center [863, 454] width 47 height 18
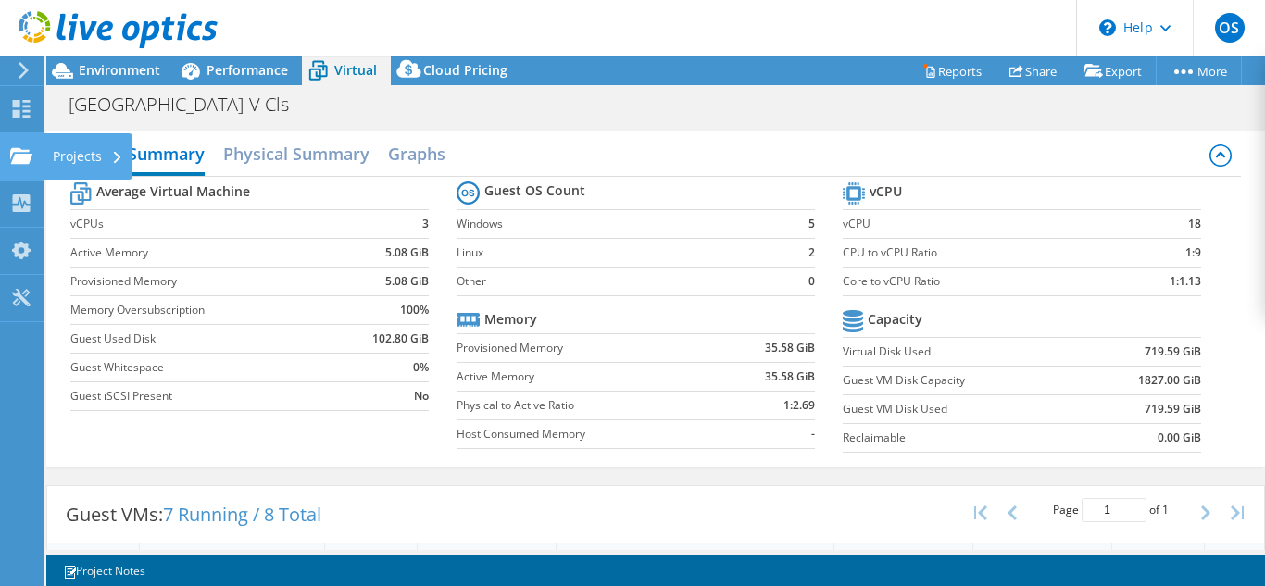
click at [108, 156] on div "Projects" at bounding box center [88, 156] width 89 height 46
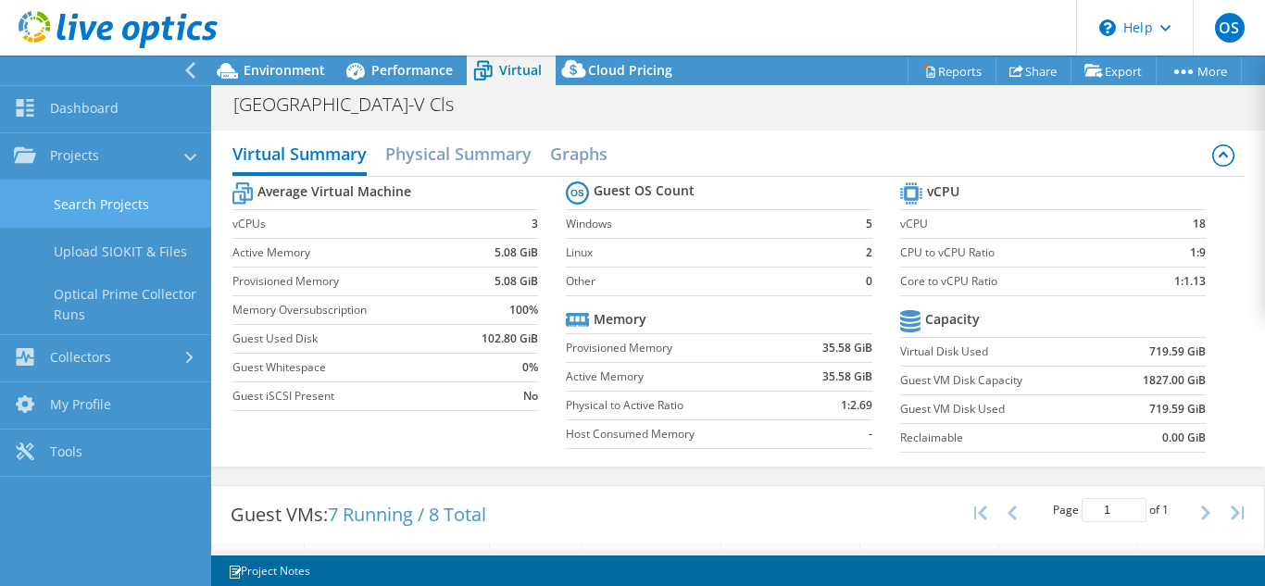
click at [77, 211] on link "Search Projects" at bounding box center [105, 204] width 211 height 47
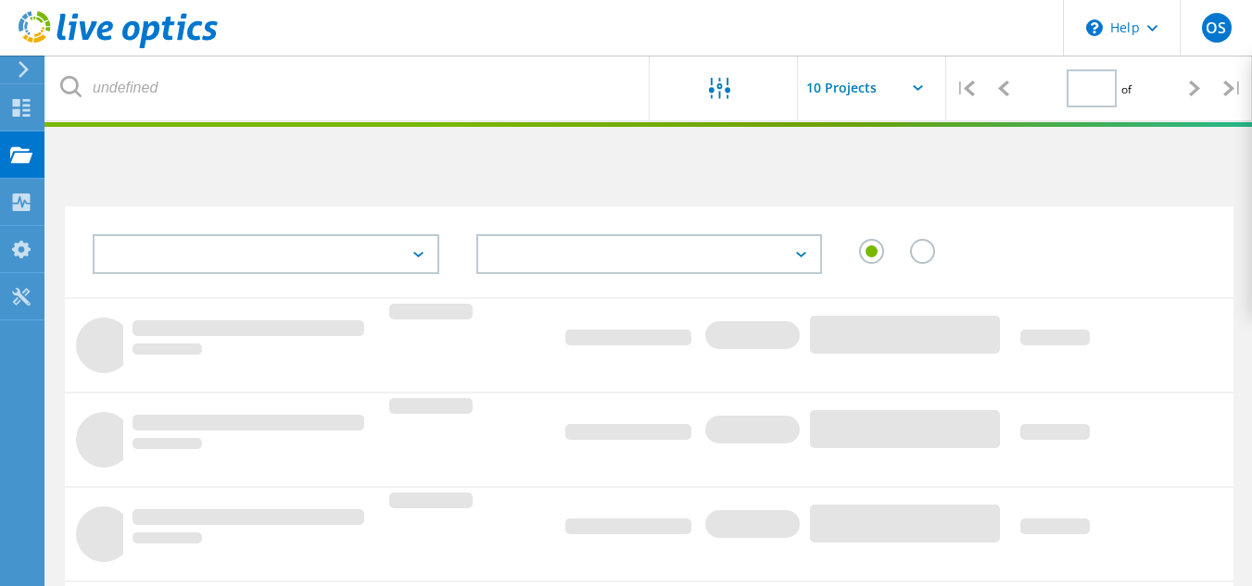
type input "1"
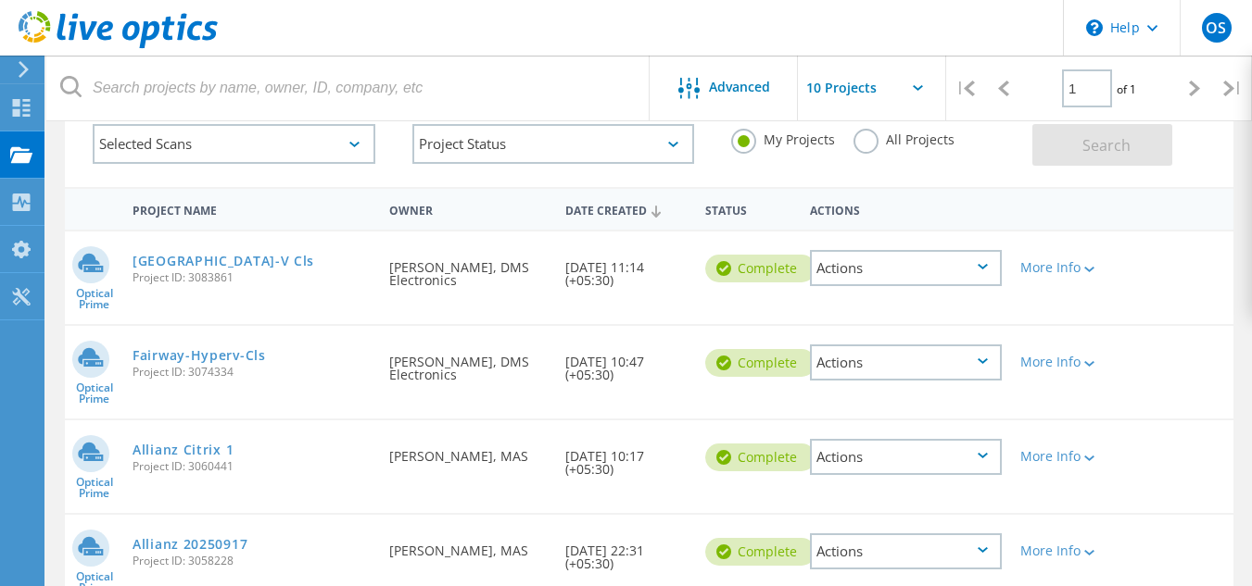
scroll to position [112, 0]
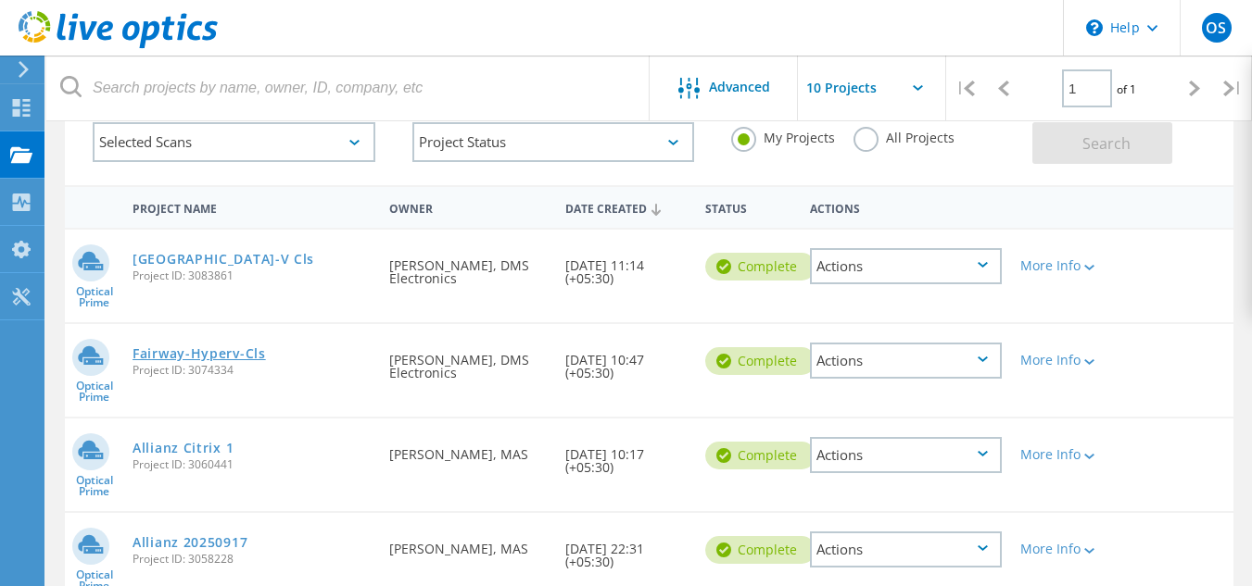
click at [192, 352] on link "Fairway-Hyperv-Cls" at bounding box center [198, 353] width 133 height 13
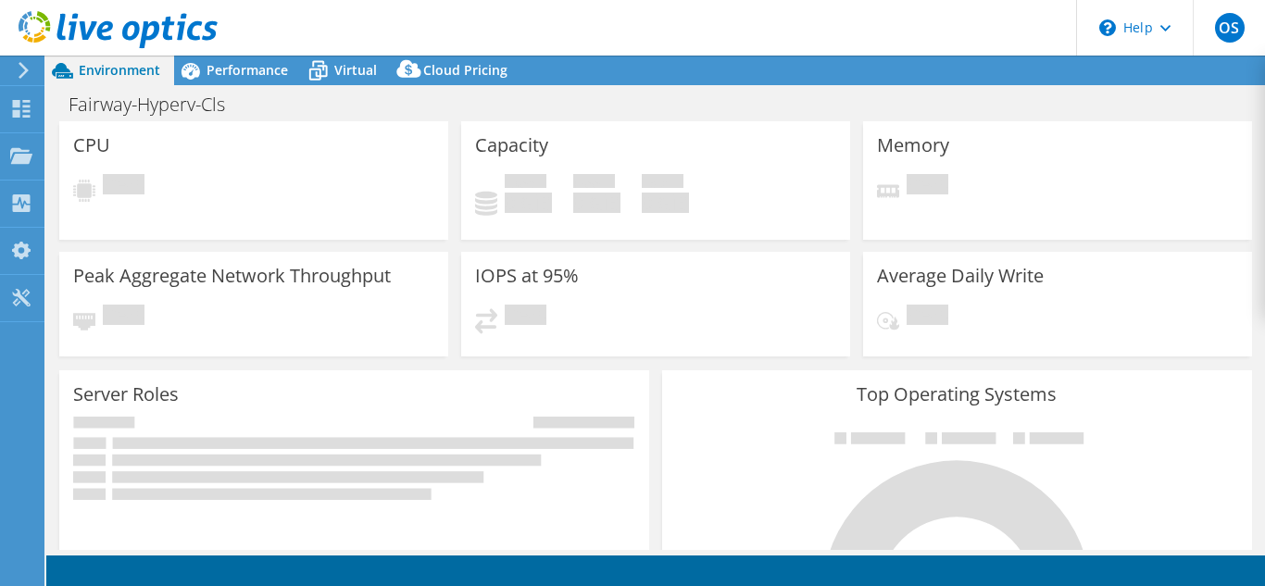
select select "USD"
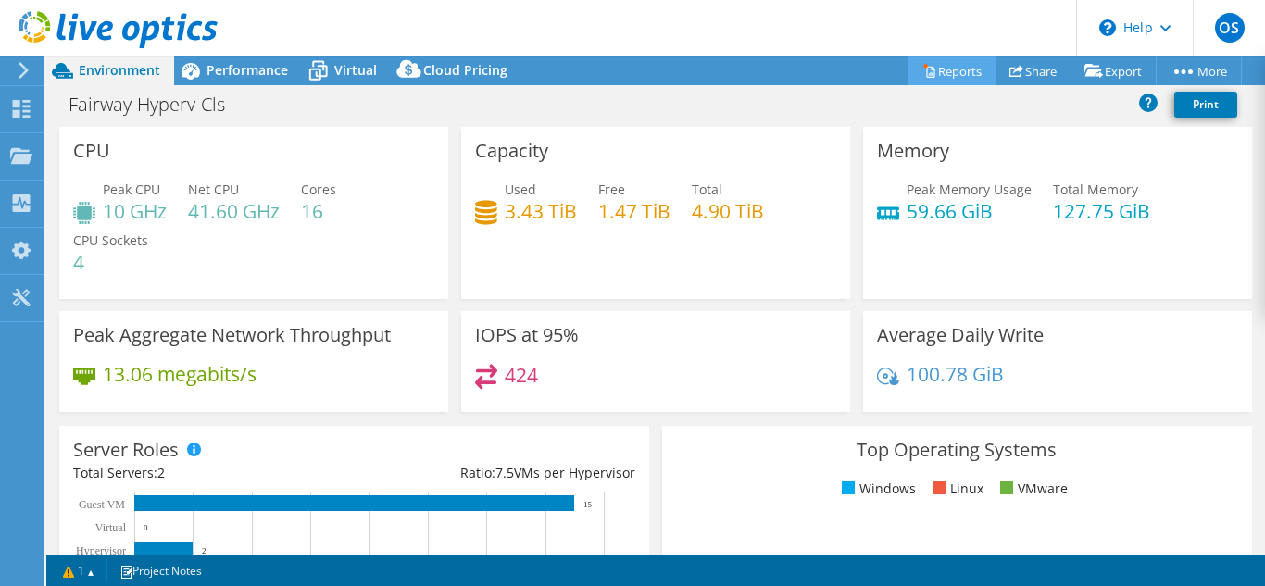
click at [948, 60] on link "Reports" at bounding box center [952, 71] width 89 height 29
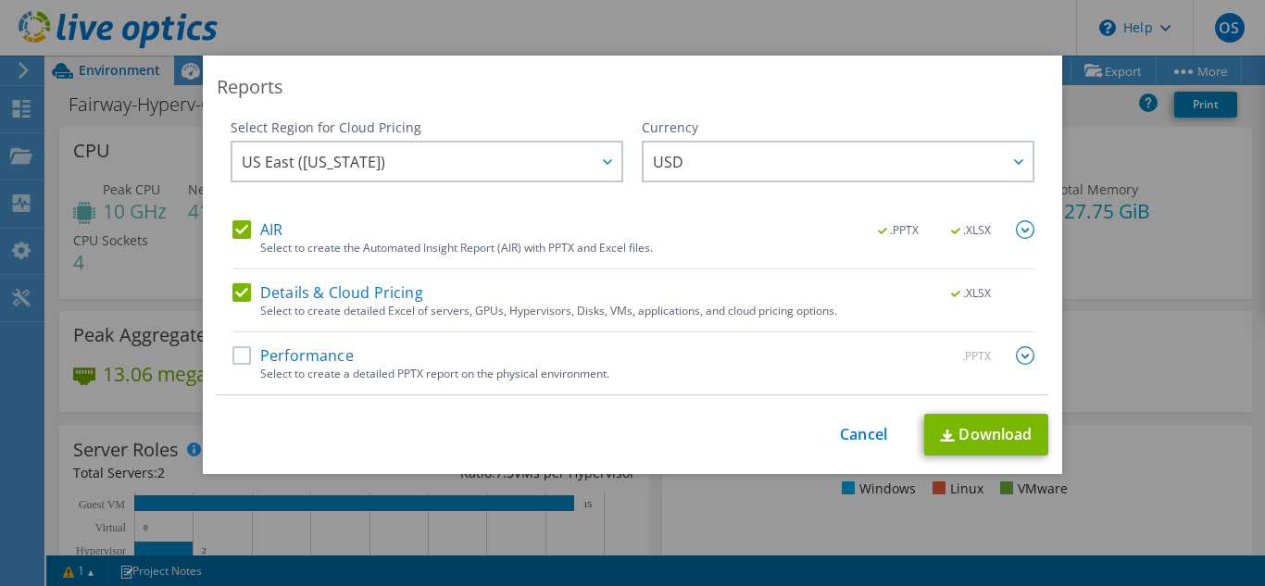
click at [241, 297] on label "Details & Cloud Pricing" at bounding box center [328, 292] width 191 height 19
click at [0, 0] on input "Details & Cloud Pricing" at bounding box center [0, 0] width 0 height 0
click at [233, 356] on label "Performance" at bounding box center [293, 355] width 121 height 19
click at [0, 0] on input "Performance" at bounding box center [0, 0] width 0 height 0
click at [1016, 356] on img at bounding box center [1025, 355] width 19 height 19
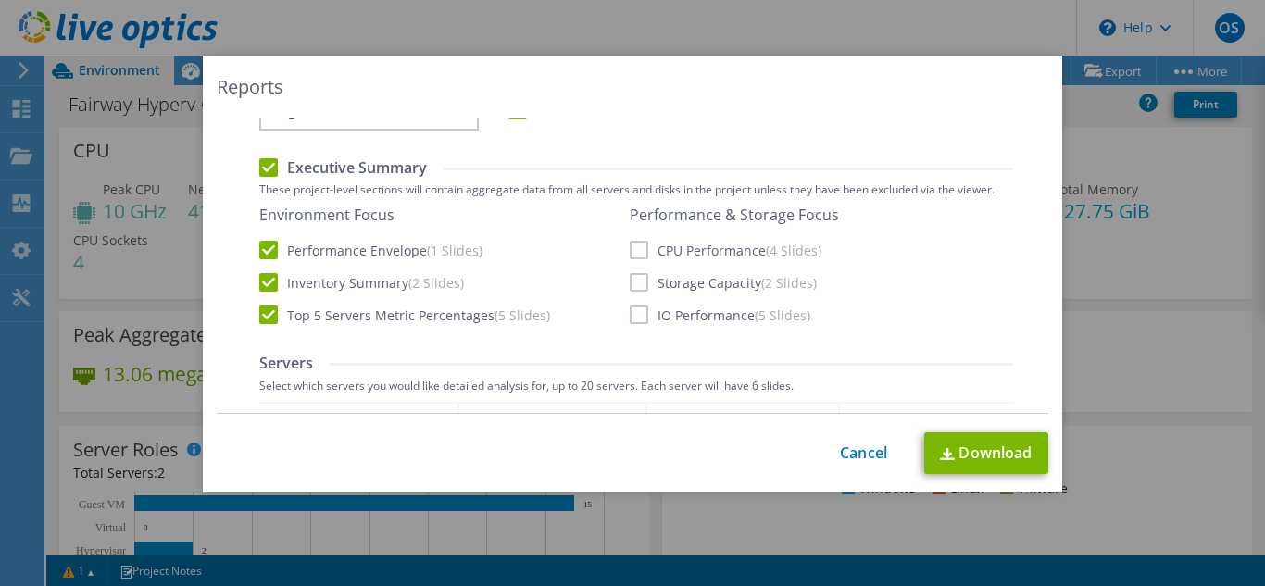
scroll to position [341, 0]
click at [638, 244] on label "CPU Performance (4 Slides)" at bounding box center [726, 248] width 192 height 19
click at [0, 0] on input "CPU Performance (4 Slides)" at bounding box center [0, 0] width 0 height 0
click at [639, 283] on label "Storage Capacity (2 Slides)" at bounding box center [723, 280] width 187 height 19
click at [0, 0] on input "Storage Capacity (2 Slides)" at bounding box center [0, 0] width 0 height 0
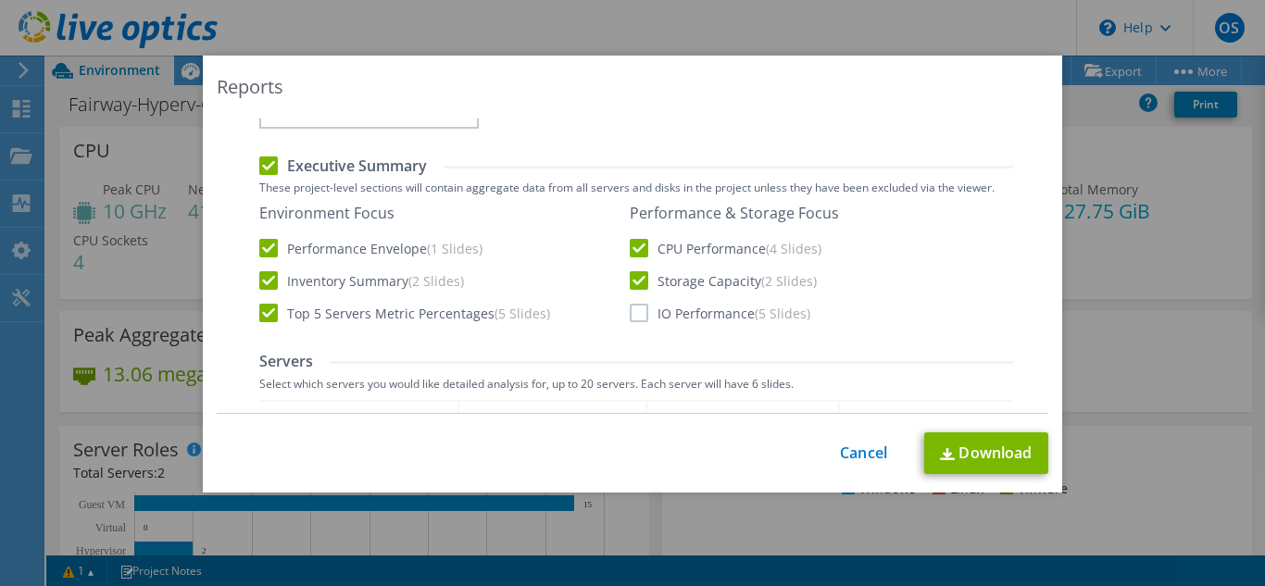
click at [635, 317] on label "IO Performance (5 Slides)" at bounding box center [720, 313] width 181 height 19
click at [0, 0] on input "IO Performance (5 Slides)" at bounding box center [0, 0] width 0 height 0
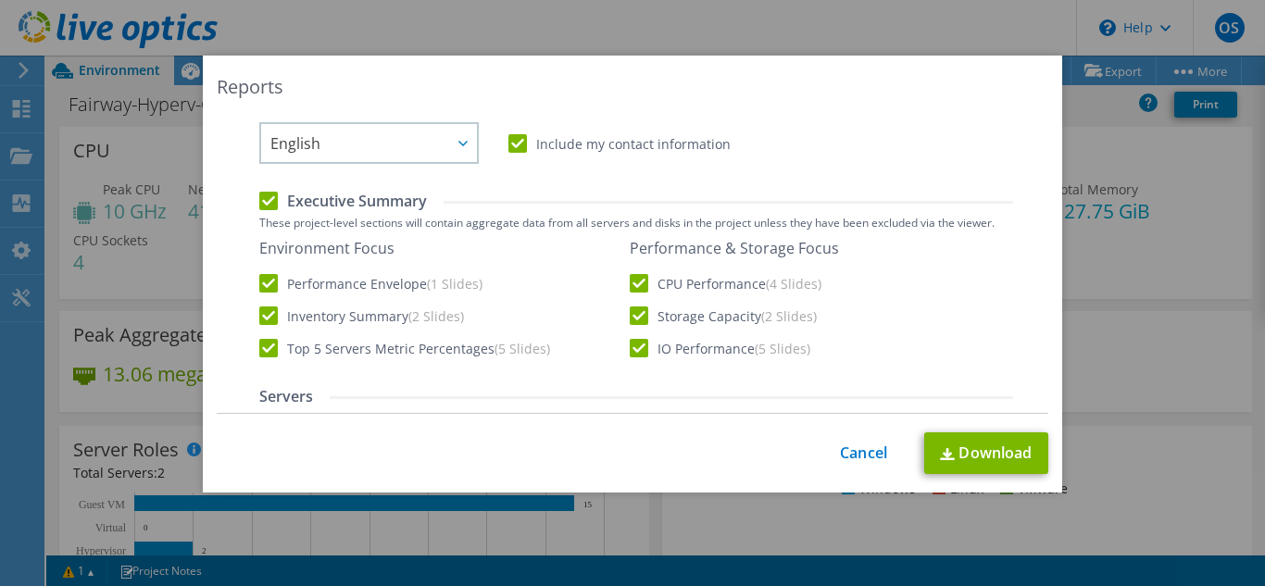
scroll to position [271, 0]
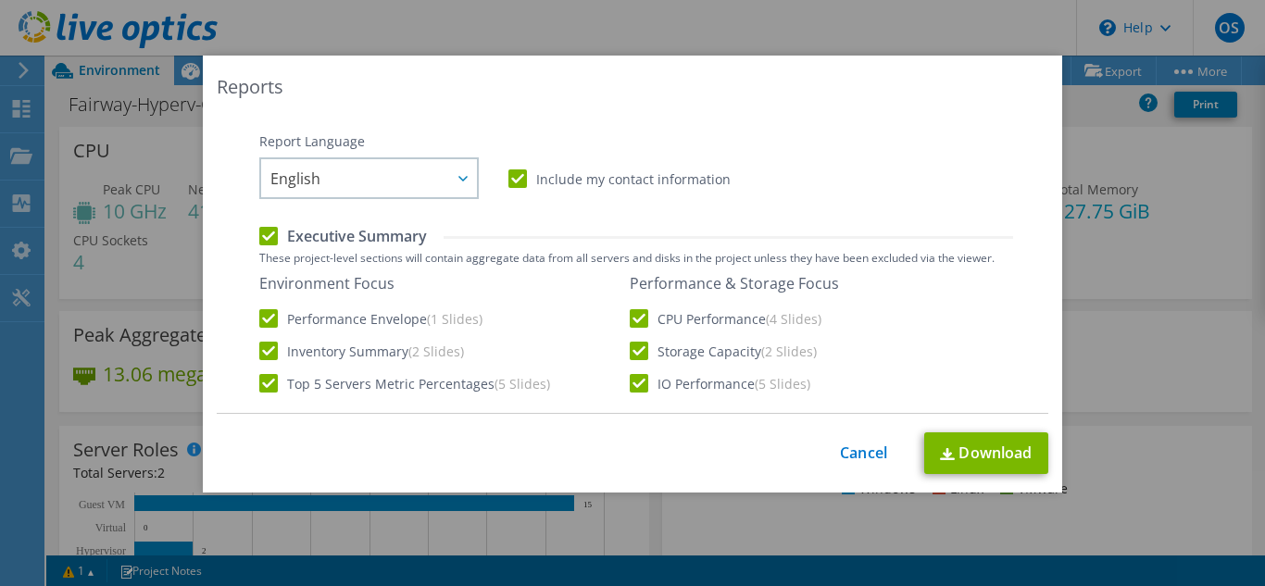
click at [512, 177] on label "Include my contact information" at bounding box center [620, 179] width 222 height 19
click at [0, 0] on input "Include my contact information" at bounding box center [0, 0] width 0 height 0
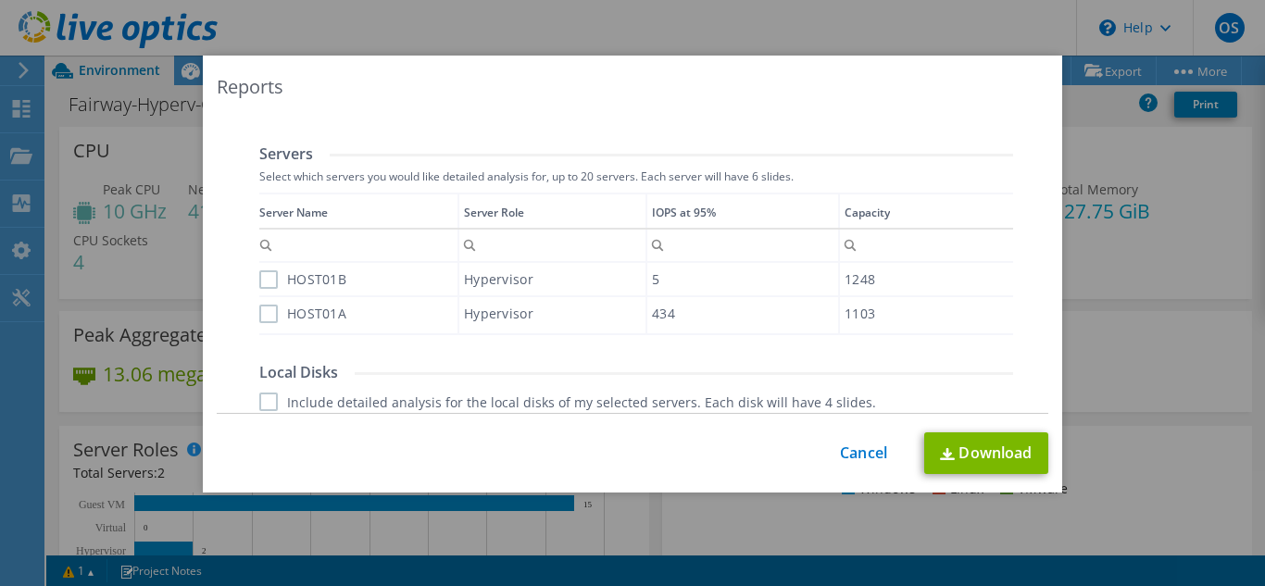
scroll to position [548, 0]
click at [264, 274] on label "HOST01B" at bounding box center [302, 280] width 87 height 19
click at [0, 0] on input "HOST01B" at bounding box center [0, 0] width 0 height 0
click at [259, 317] on label "HOST01A" at bounding box center [302, 315] width 87 height 19
click at [0, 0] on input "HOST01A" at bounding box center [0, 0] width 0 height 0
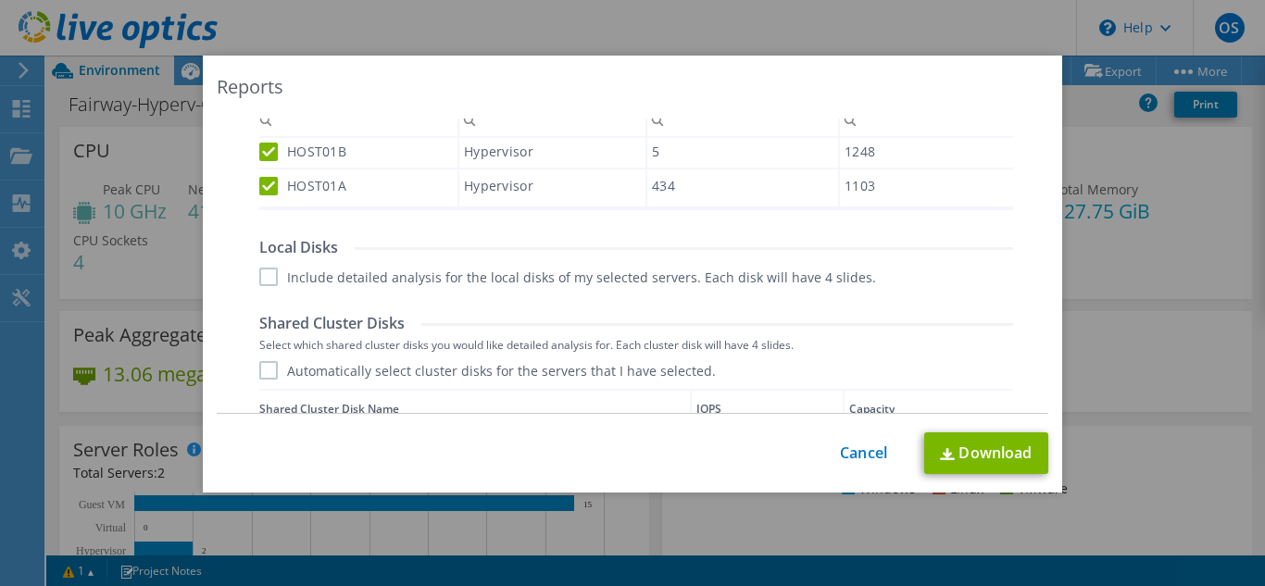
scroll to position [675, 0]
click at [263, 272] on label "Include detailed analysis for the local disks of my selected servers. Each disk…" at bounding box center [567, 275] width 617 height 19
click at [0, 0] on input "Include detailed analysis for the local disks of my selected servers. Each disk…" at bounding box center [0, 0] width 0 height 0
click at [259, 372] on label "Automatically select cluster disks for the servers that I have selected." at bounding box center [487, 368] width 457 height 19
click at [0, 0] on input "Automatically select cluster disks for the servers that I have selected." at bounding box center [0, 0] width 0 height 0
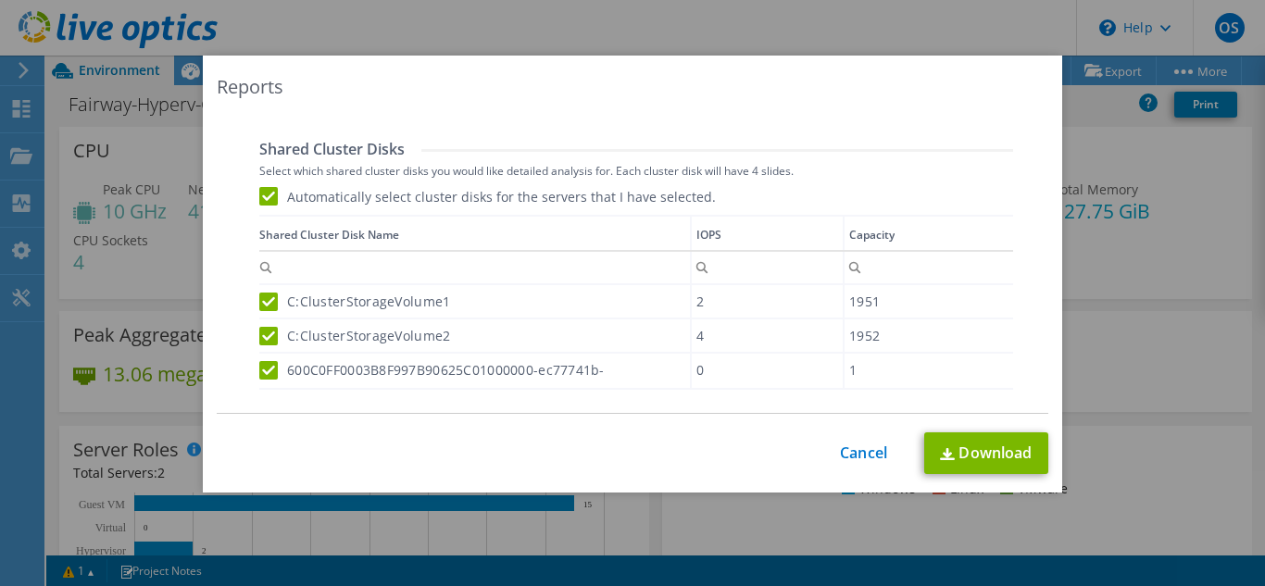
scroll to position [998, 0]
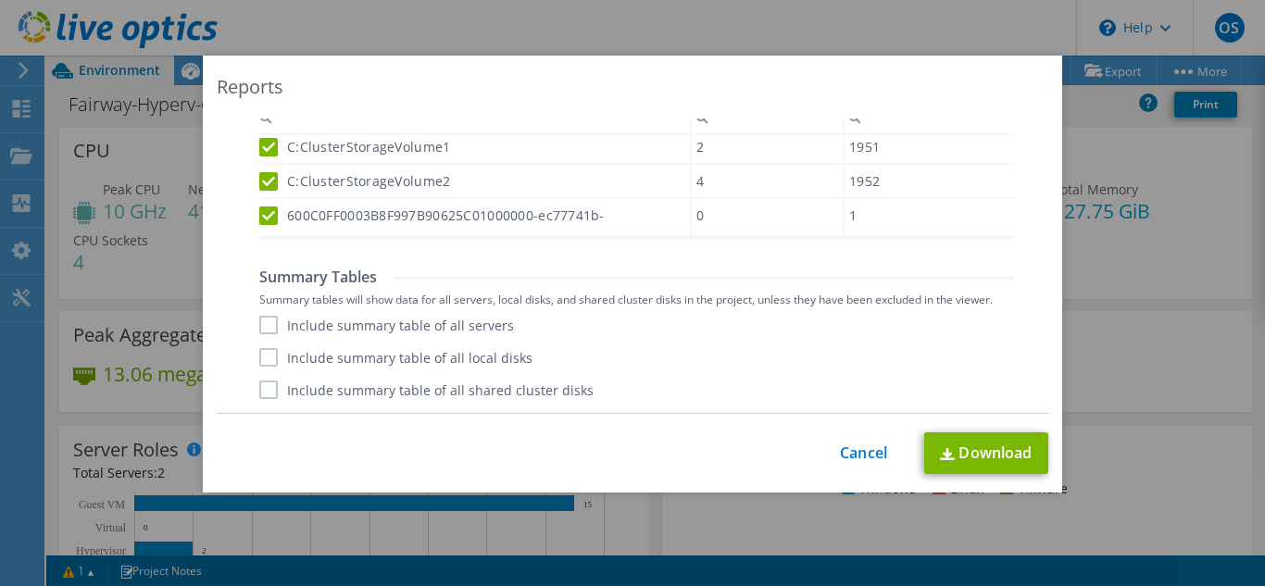
click at [259, 327] on label "Include summary table of all servers" at bounding box center [386, 325] width 255 height 19
click at [0, 0] on input "Include summary table of all servers" at bounding box center [0, 0] width 0 height 0
click at [265, 368] on div "Include summary table of all servers Include summary table of all local disks I…" at bounding box center [636, 357] width 754 height 83
click at [263, 393] on label "Include summary table of all shared cluster disks" at bounding box center [426, 390] width 334 height 19
click at [0, 0] on input "Include summary table of all shared cluster disks" at bounding box center [0, 0] width 0 height 0
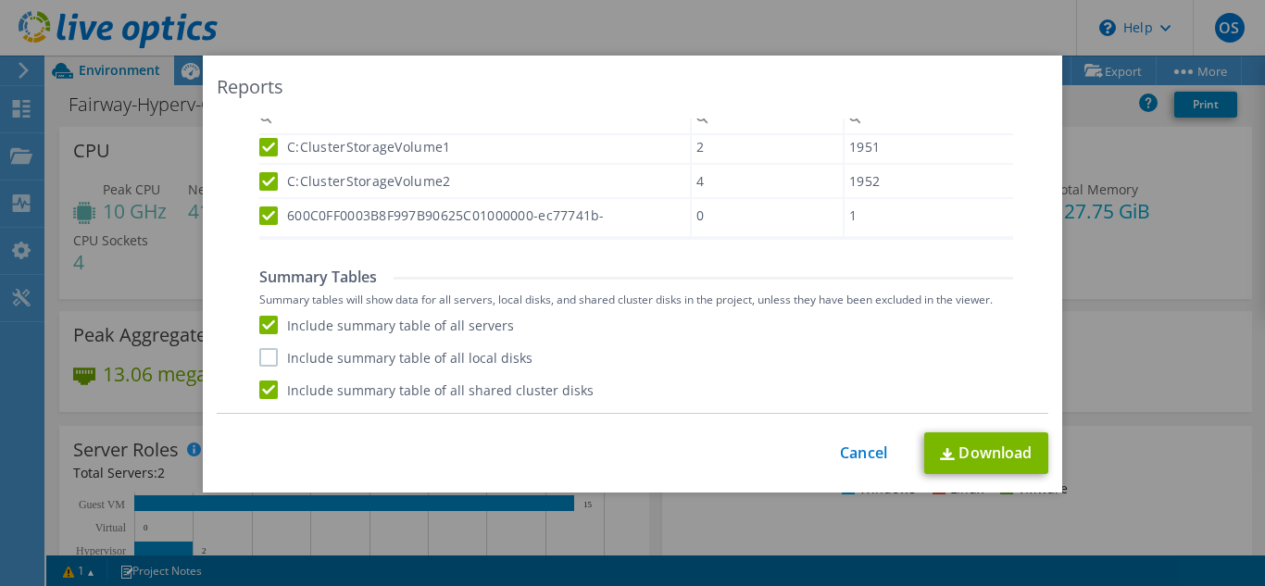
click at [260, 352] on label "Include summary table of all local disks" at bounding box center [395, 357] width 273 height 19
click at [0, 0] on input "Include summary table of all local disks" at bounding box center [0, 0] width 0 height 0
click at [989, 452] on link "Download" at bounding box center [987, 454] width 124 height 42
click at [843, 449] on link "Cancel" at bounding box center [863, 454] width 47 height 18
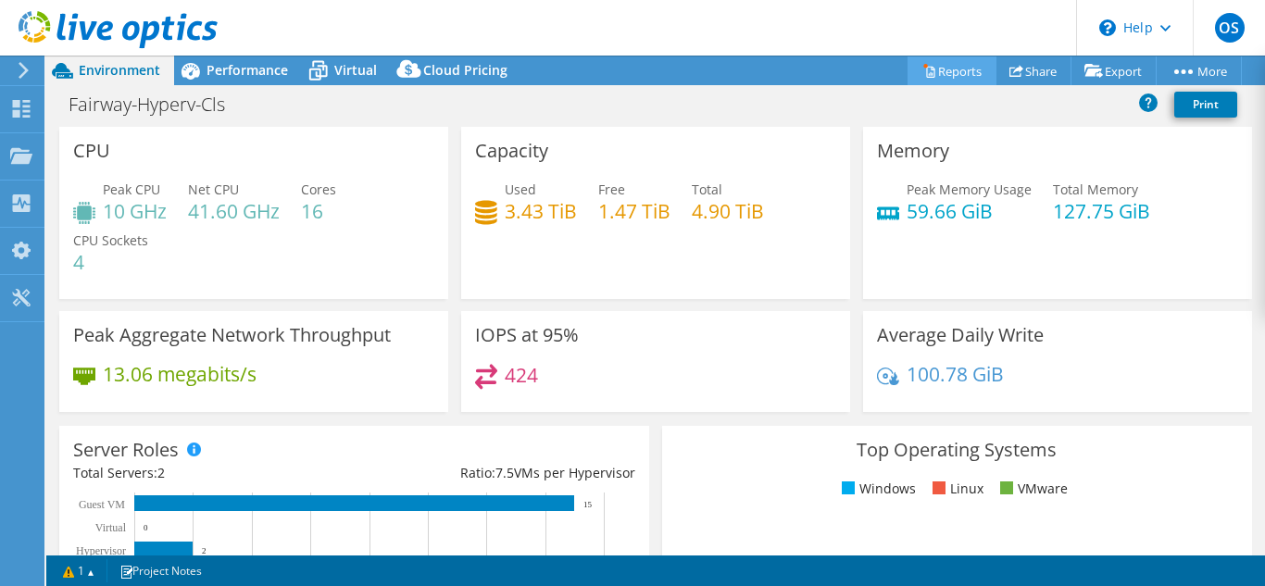
click at [958, 69] on link "Reports" at bounding box center [952, 71] width 89 height 29
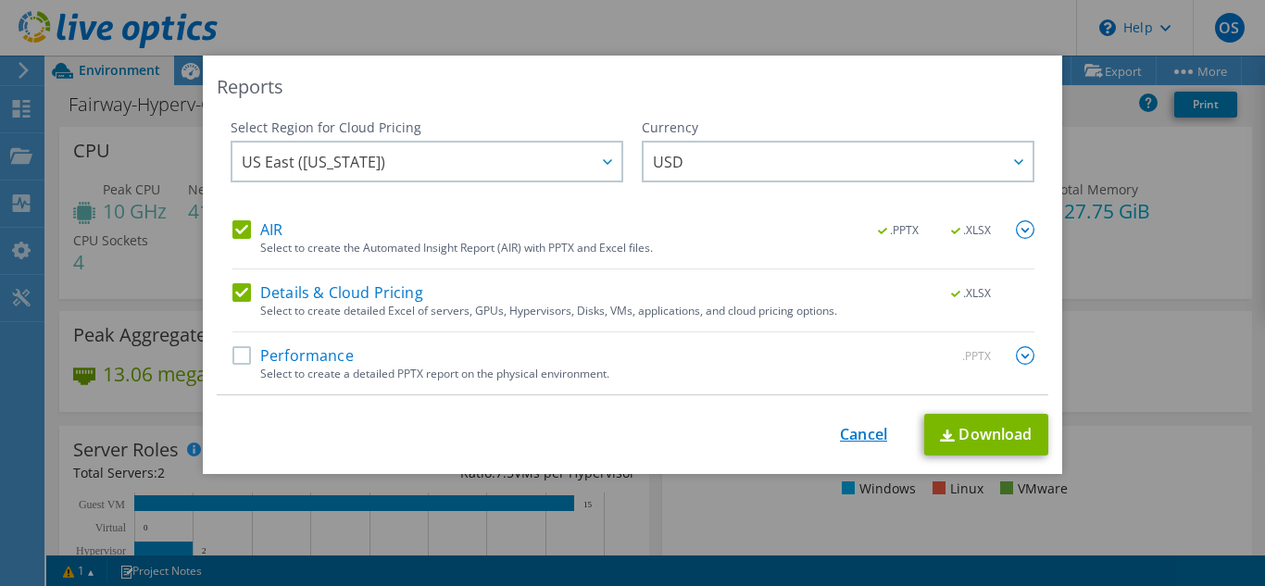
click at [850, 431] on link "Cancel" at bounding box center [863, 435] width 47 height 18
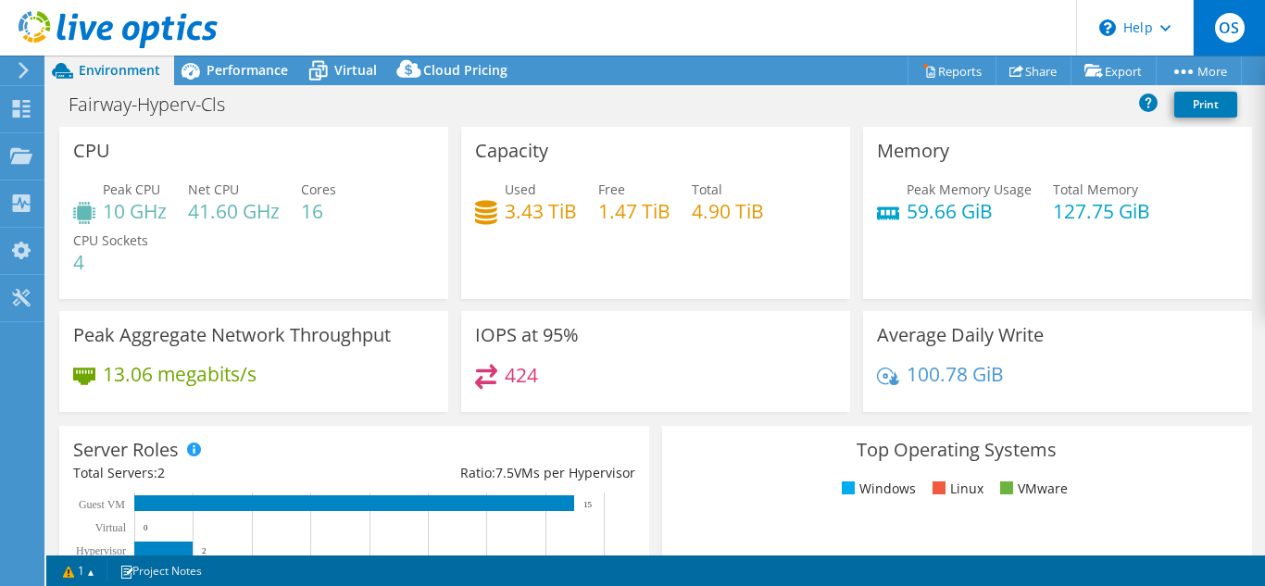
click at [1225, 27] on span "OS" at bounding box center [1230, 28] width 30 height 30
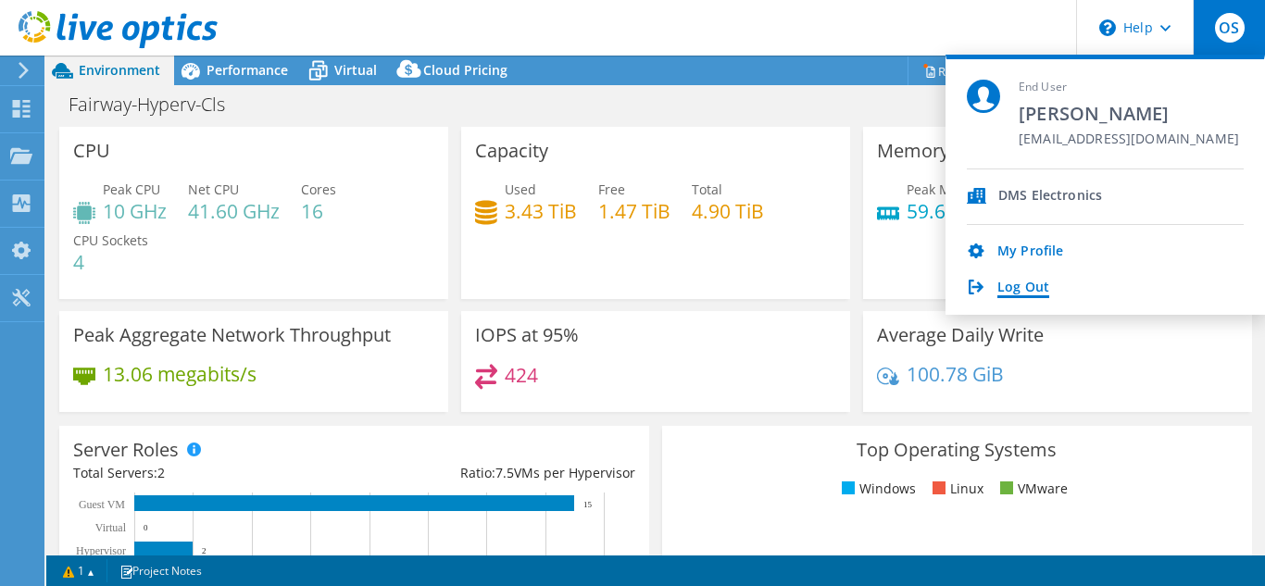
click at [1000, 285] on link "Log Out" at bounding box center [1024, 289] width 52 height 18
